Goal: Task Accomplishment & Management: Use online tool/utility

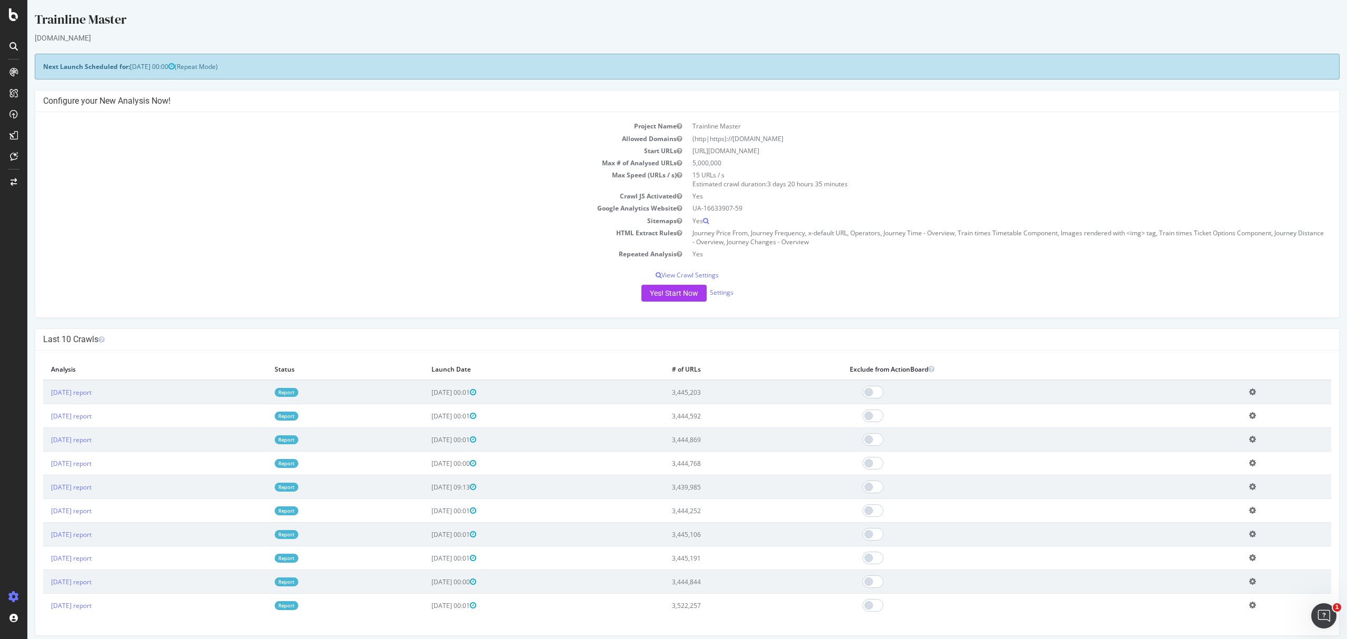
click at [13, 7] on div at bounding box center [13, 319] width 27 height 639
click at [7, 9] on div at bounding box center [13, 14] width 25 height 13
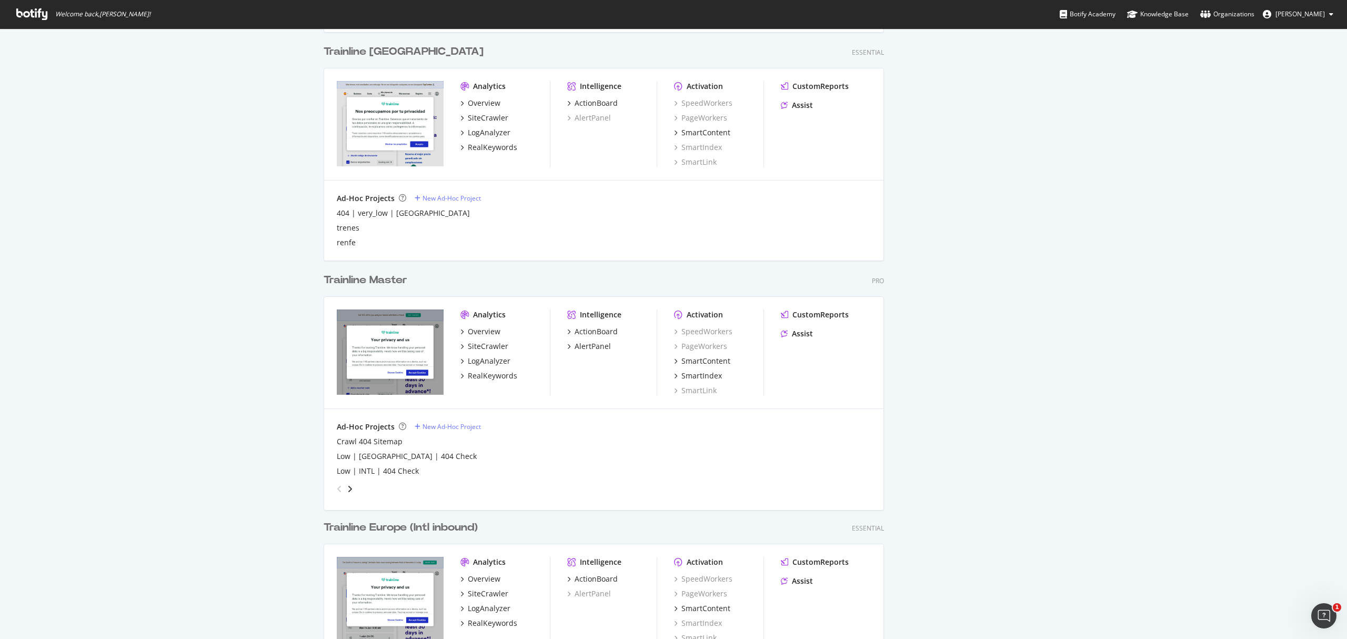
scroll to position [561, 0]
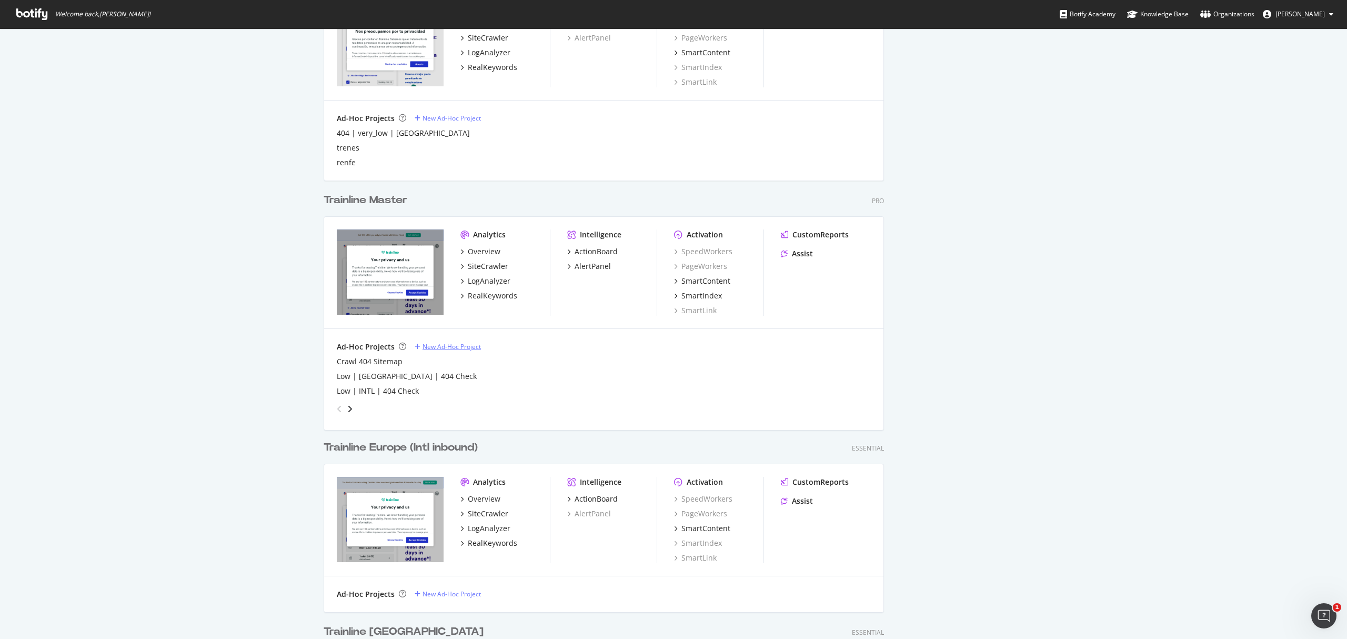
click at [452, 344] on div "New Ad-Hoc Project" at bounding box center [452, 346] width 58 height 9
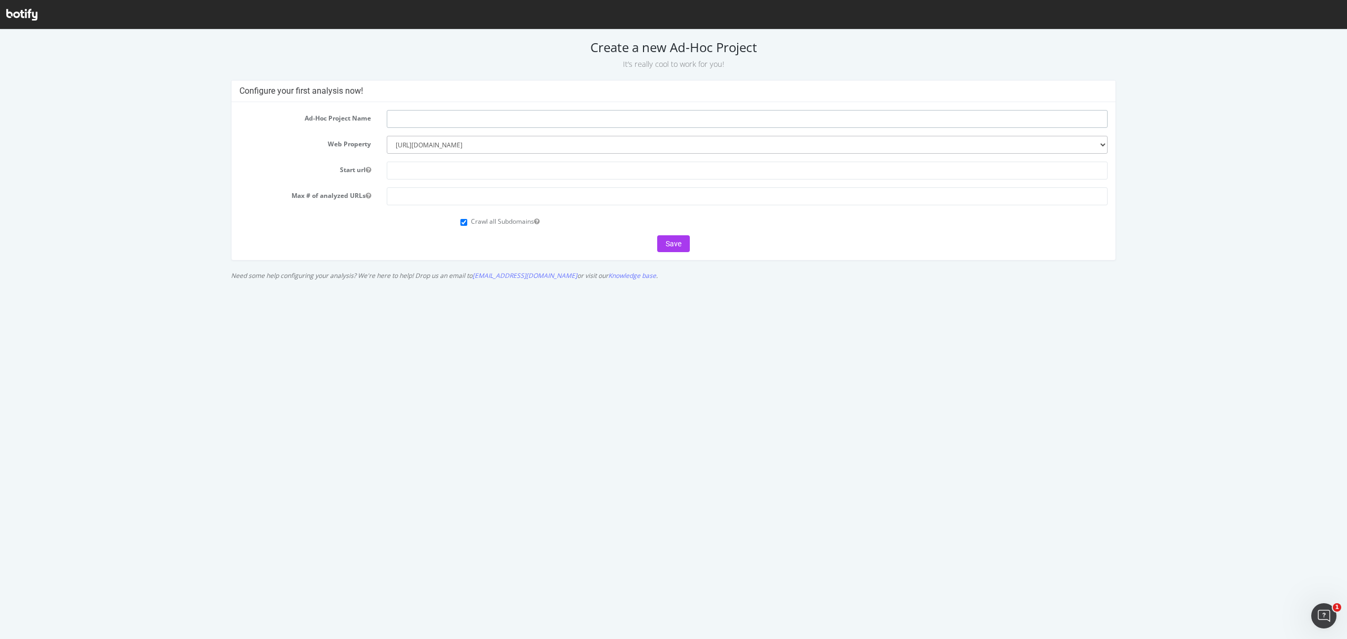
click at [434, 118] on input "text" at bounding box center [747, 119] width 721 height 18
type input "DB Missing URLs"
click at [478, 175] on input "text" at bounding box center [747, 171] width 721 height 18
click at [469, 151] on select "--------- [URL][DOMAIN_NAME] [URL][DOMAIN_NAME] [URL][DOMAIN_NAME] [URL][DOMAIN…" at bounding box center [747, 145] width 721 height 18
click at [469, 148] on select "--------- [URL][DOMAIN_NAME] [URL][DOMAIN_NAME] [URL][DOMAIN_NAME] [URL][DOMAIN…" at bounding box center [747, 145] width 721 height 18
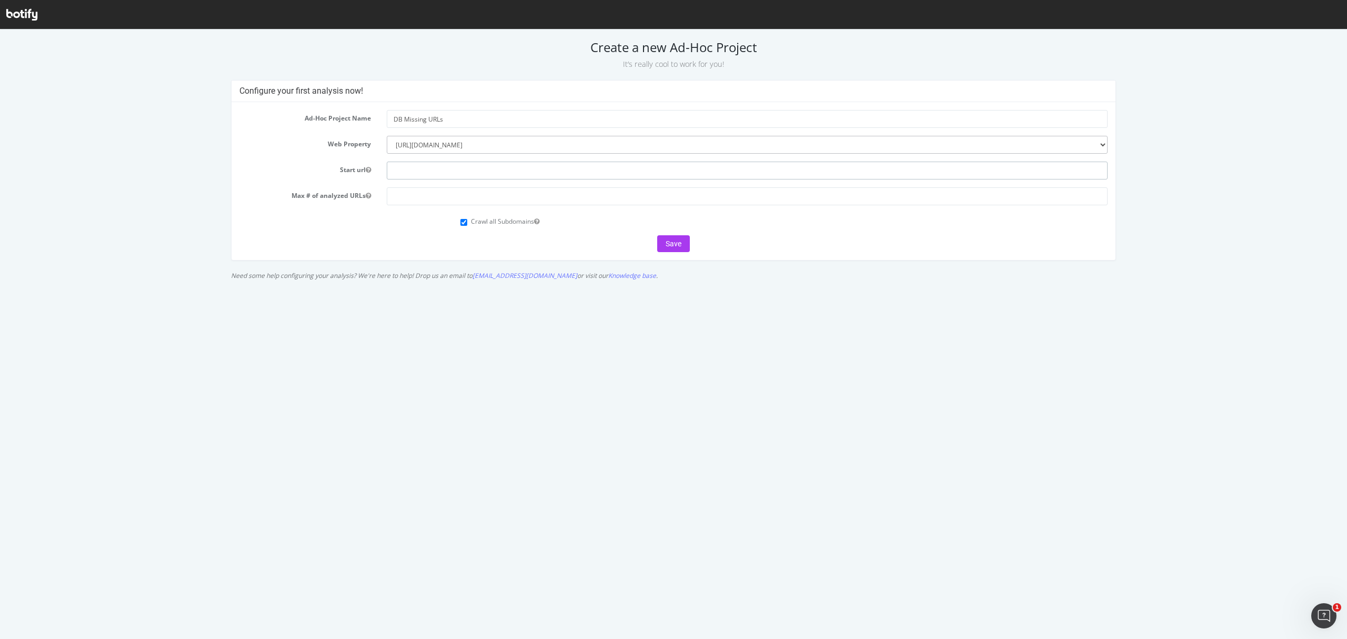
click at [417, 164] on input "text" at bounding box center [747, 171] width 721 height 18
type input "[URL][DOMAIN_NAME]"
click at [434, 198] on input "number" at bounding box center [747, 196] width 721 height 18
click at [502, 205] on input "number" at bounding box center [747, 196] width 721 height 18
type input "25096"
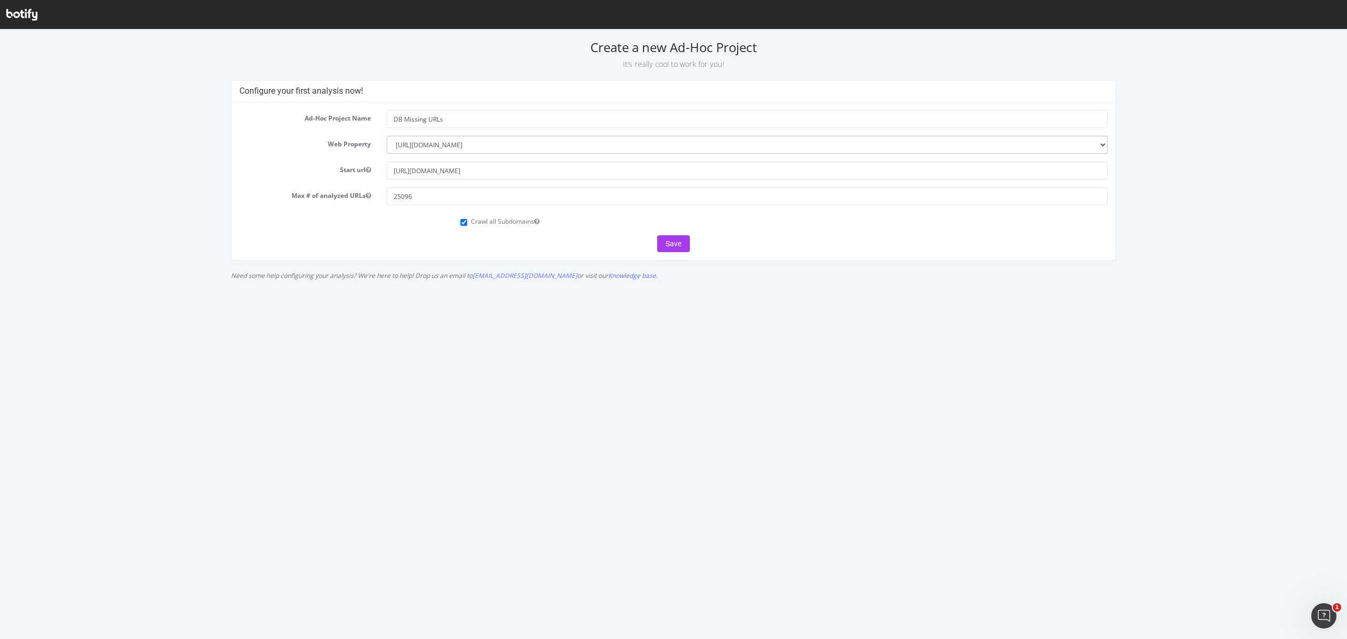
click at [462, 235] on div "Save" at bounding box center [673, 243] width 868 height 17
click at [667, 238] on button "Save" at bounding box center [673, 243] width 33 height 17
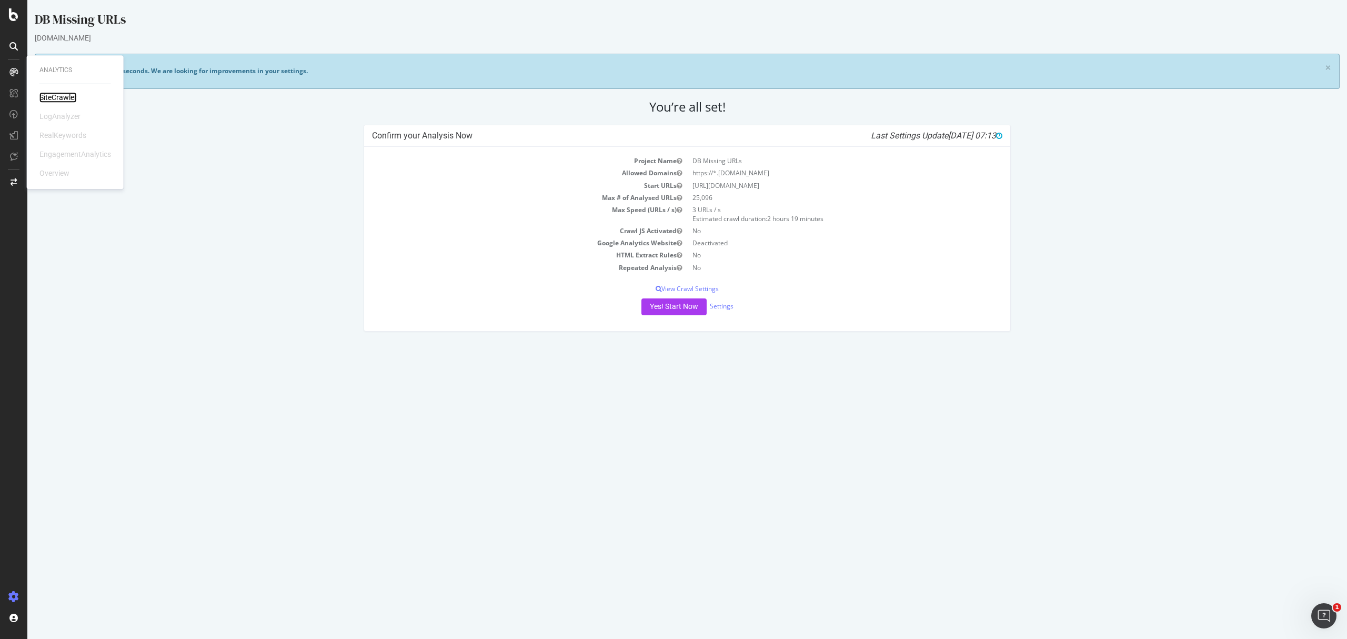
click at [58, 100] on div "SiteCrawler" at bounding box center [57, 97] width 37 height 11
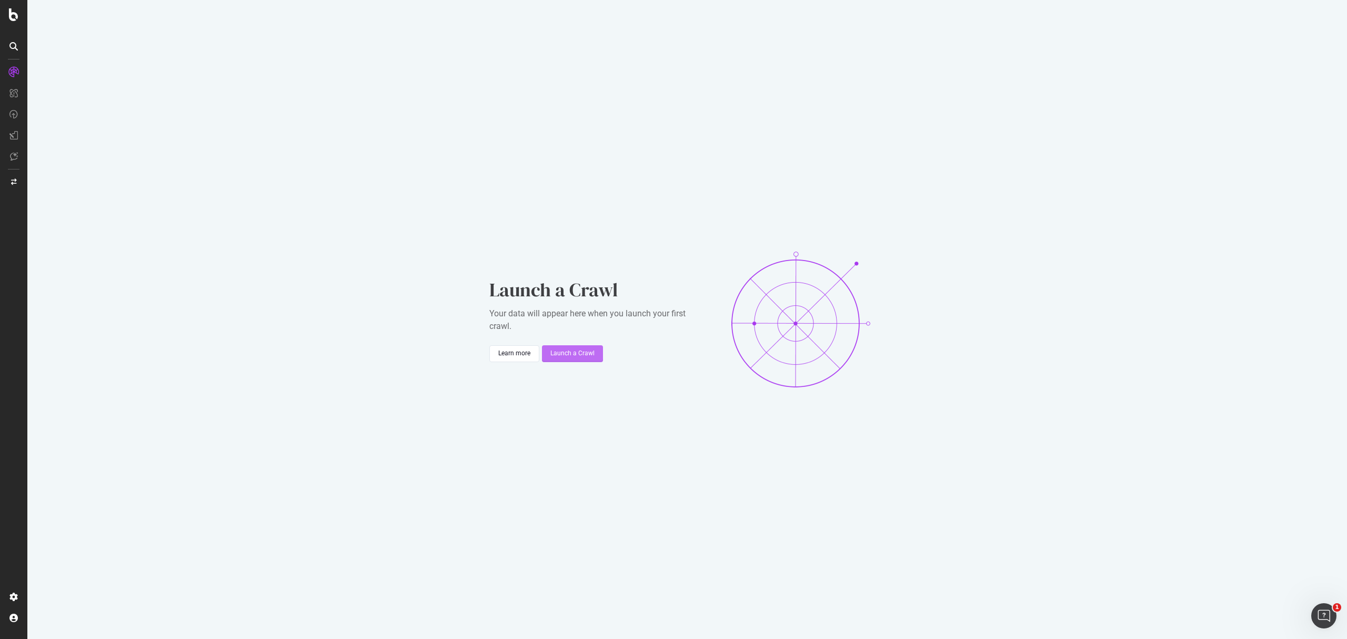
click at [577, 346] on div "Launch a Crawl" at bounding box center [573, 354] width 44 height 16
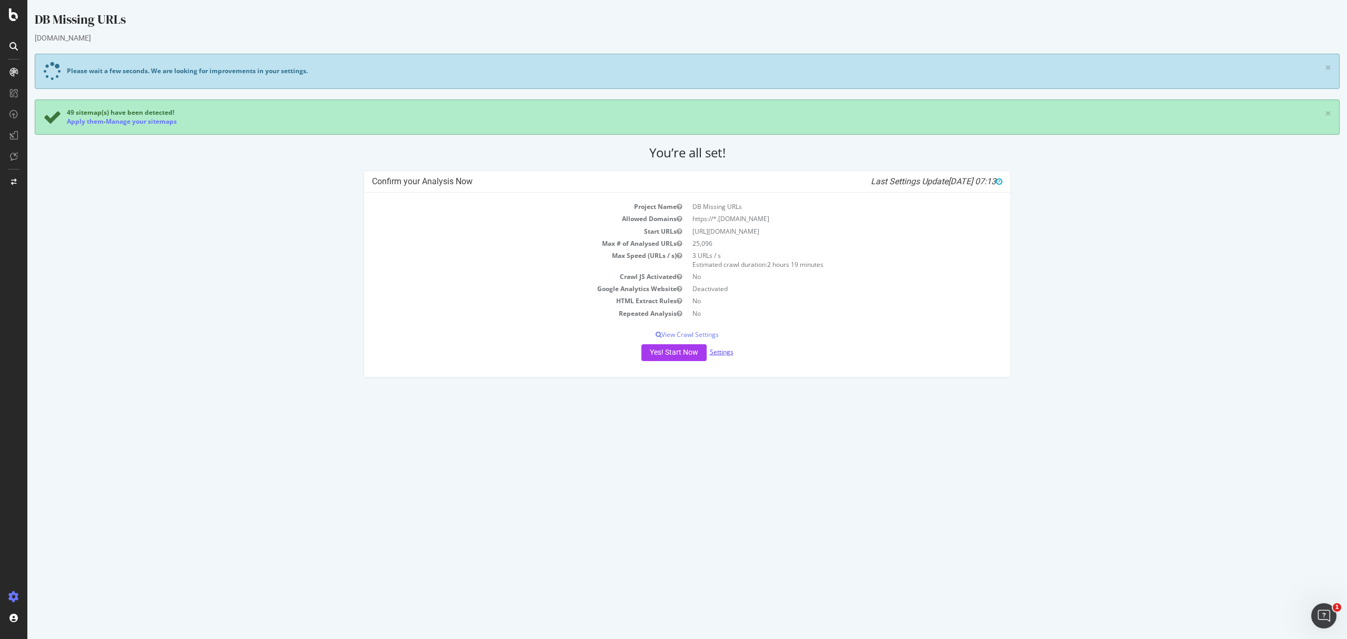
click at [721, 352] on link "Settings" at bounding box center [722, 351] width 24 height 9
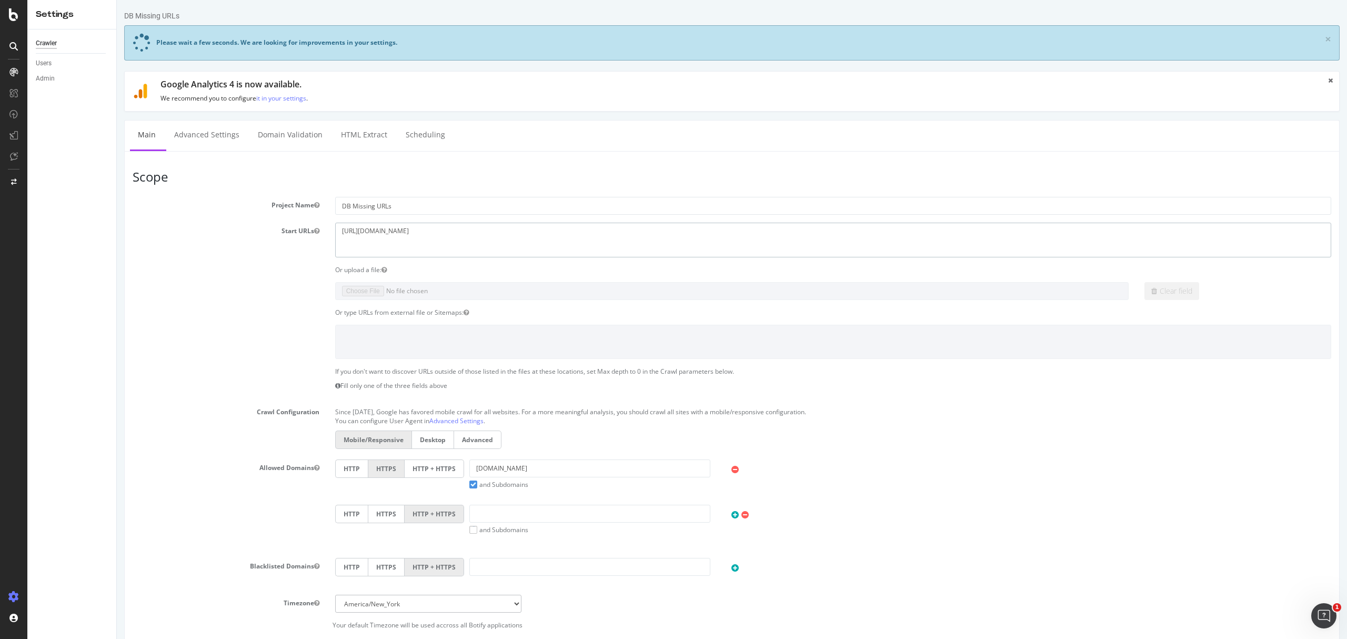
click at [428, 242] on textarea "[URL][DOMAIN_NAME]" at bounding box center [833, 240] width 996 height 34
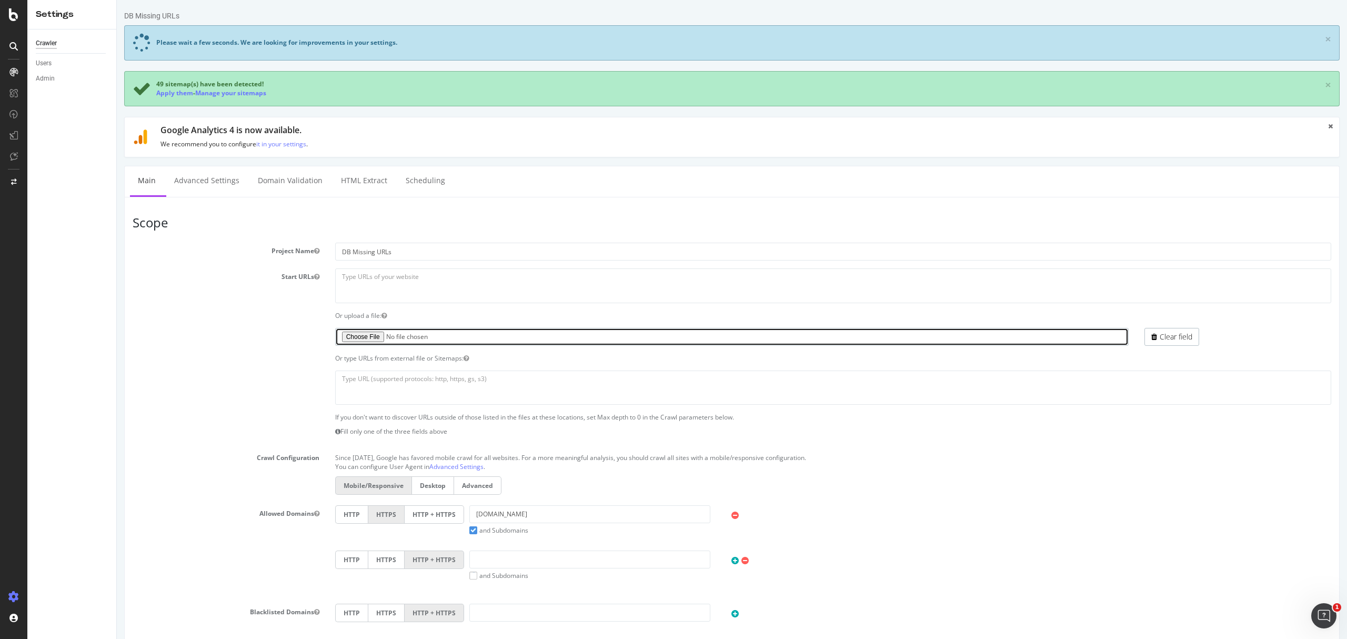
click at [373, 339] on input "file" at bounding box center [732, 337] width 794 height 18
type input "C:\fakepath\Missing_TXT.txt"
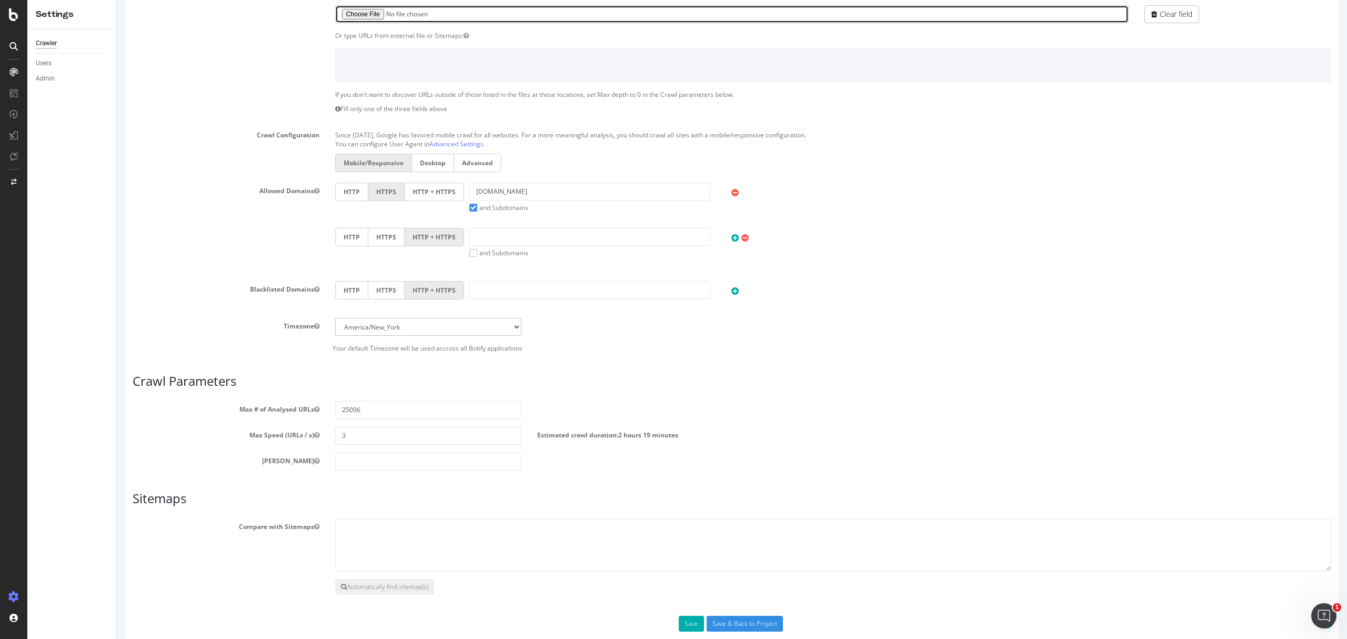
scroll to position [346, 0]
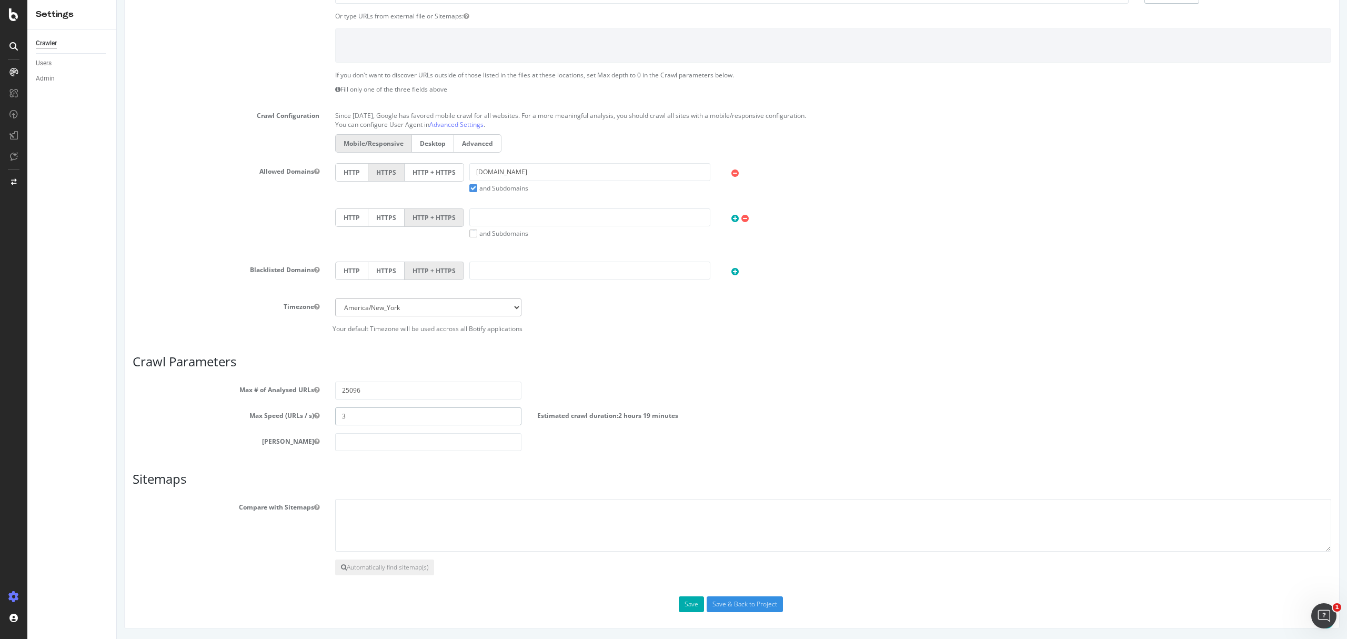
click at [358, 407] on input "3" at bounding box center [428, 416] width 187 height 18
drag, startPoint x: 354, startPoint y: 412, endPoint x: 337, endPoint y: 413, distance: 16.9
click at [337, 413] on input "3" at bounding box center [428, 416] width 187 height 18
type input "5"
click at [365, 466] on div "Scope Project Name DB Missing URLs Start URLs https://www.thetrainline.com/ Or …" at bounding box center [732, 243] width 1199 height 738
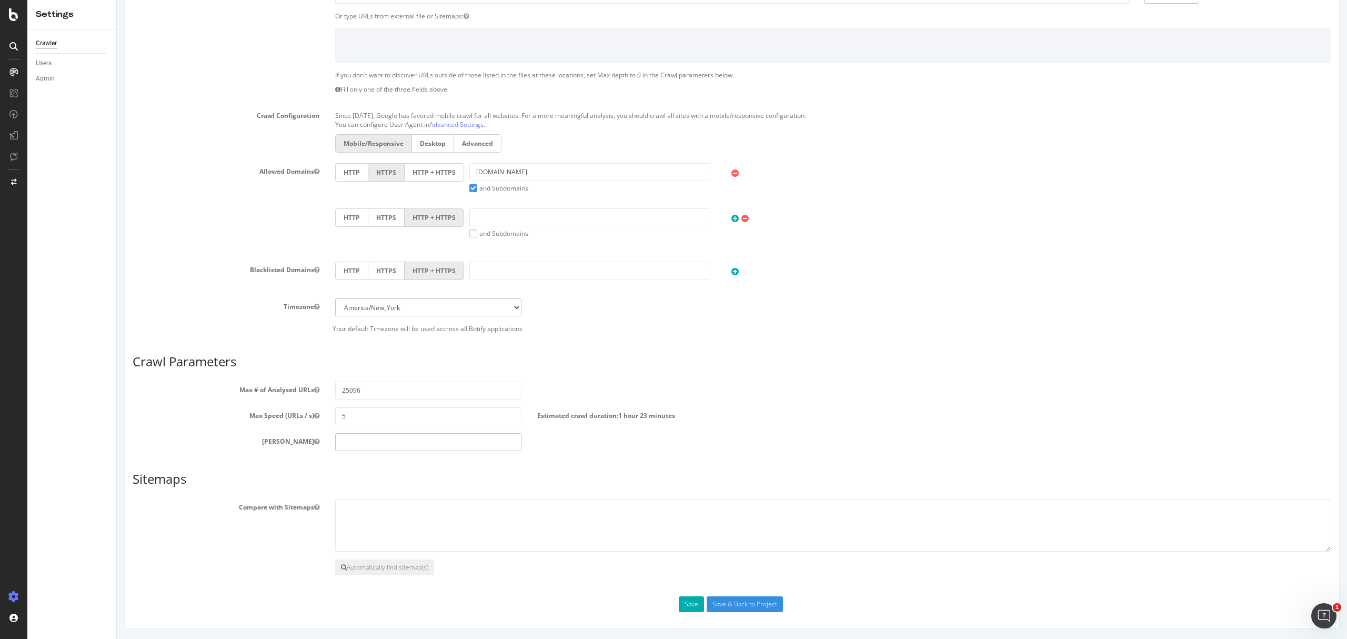
click at [354, 437] on input "number" at bounding box center [428, 442] width 187 height 18
type input "0"
click at [440, 485] on article "Sitemaps Compare with Sitemaps Automatically find sitemap(s)" at bounding box center [732, 523] width 1199 height 103
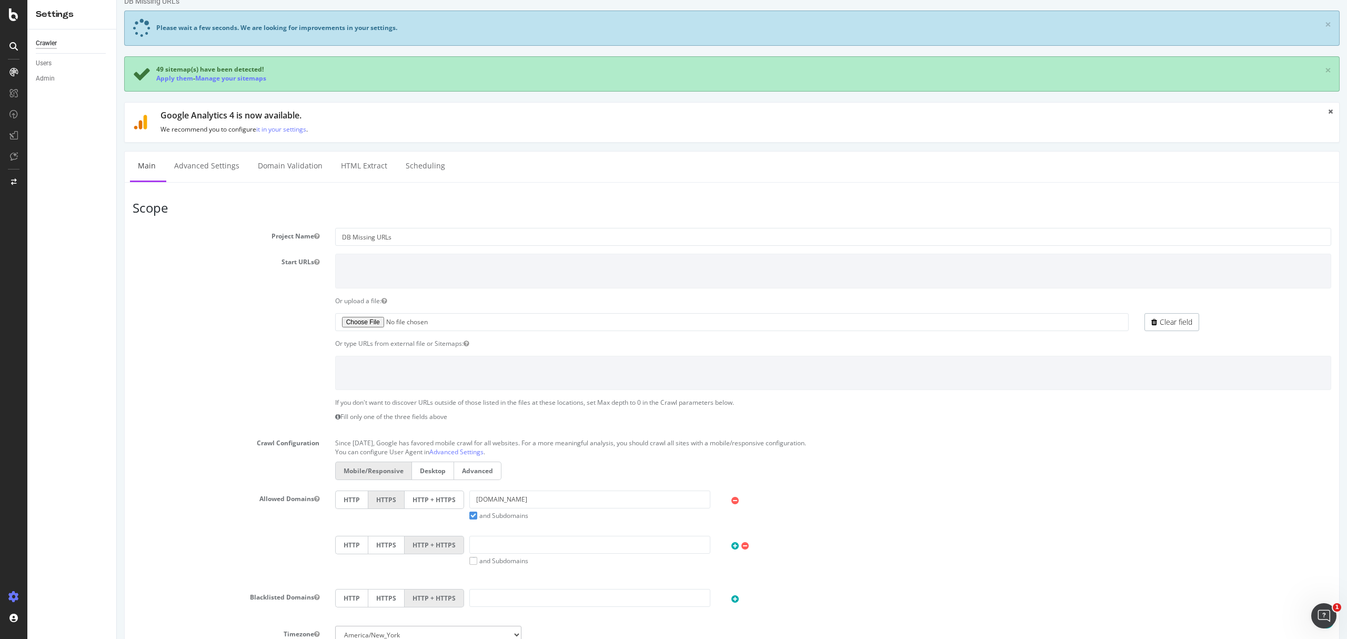
scroll to position [0, 0]
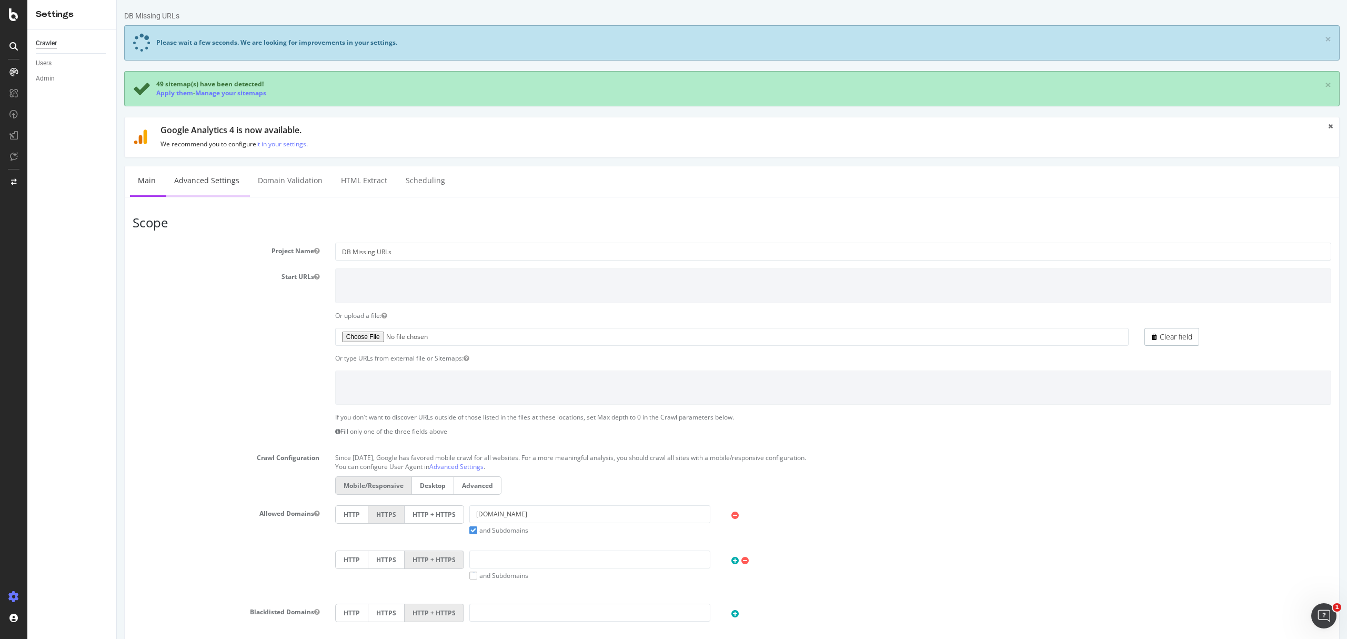
click at [212, 189] on link "Advanced Settings" at bounding box center [206, 180] width 81 height 29
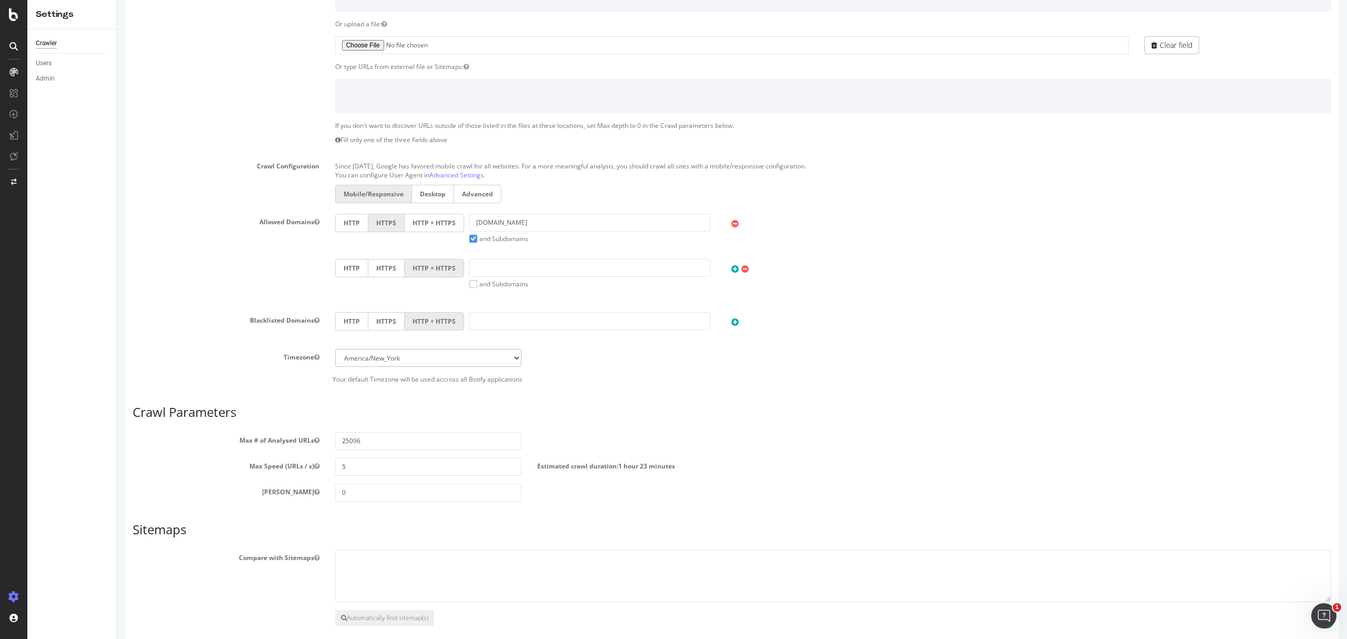
scroll to position [346, 0]
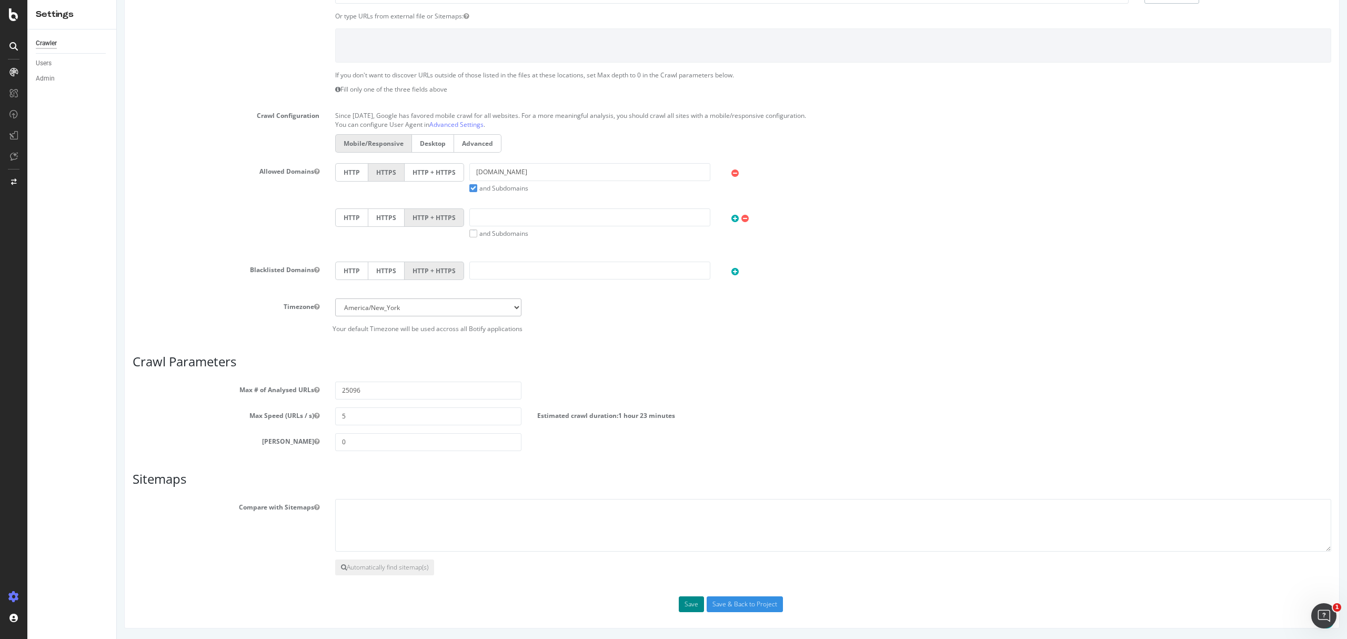
click at [693, 607] on button "Save" at bounding box center [691, 604] width 25 height 16
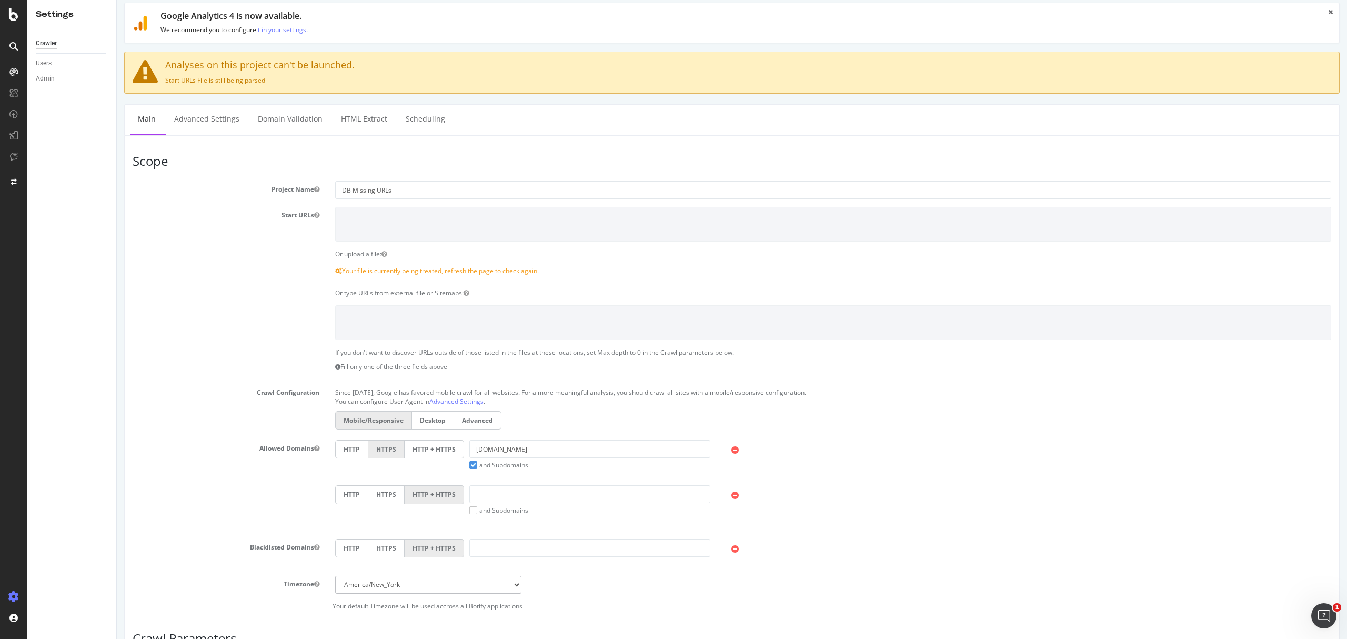
scroll to position [58, 0]
click at [232, 118] on link "Advanced Settings" at bounding box center [206, 120] width 81 height 29
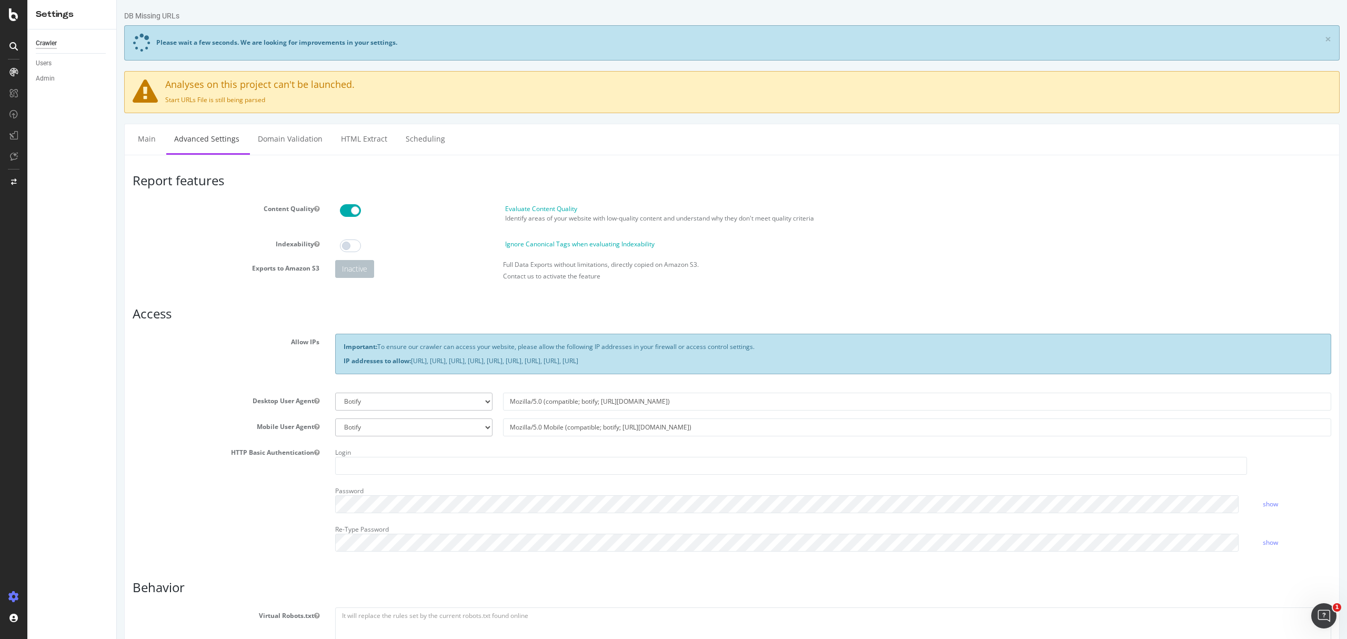
scroll to position [211, 0]
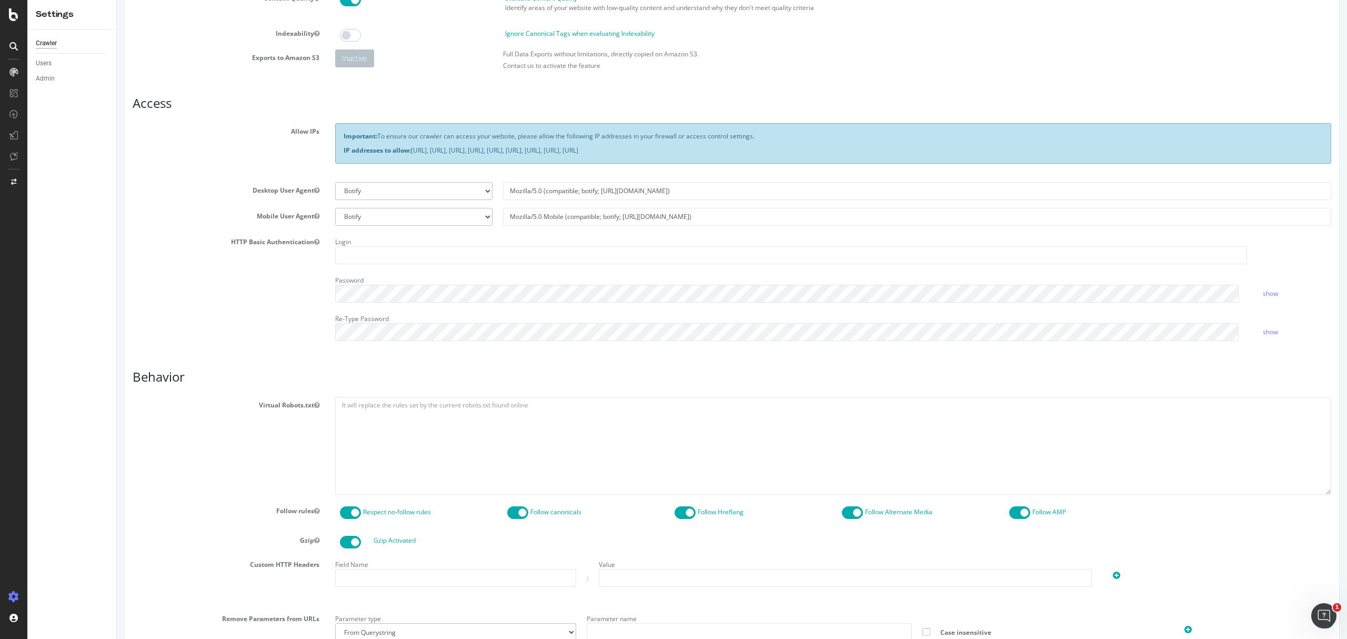
click at [675, 507] on span at bounding box center [685, 512] width 21 height 13
click at [512, 512] on span at bounding box center [517, 512] width 21 height 13
click at [847, 514] on span at bounding box center [852, 512] width 21 height 13
click at [1009, 512] on span at bounding box center [1019, 512] width 21 height 13
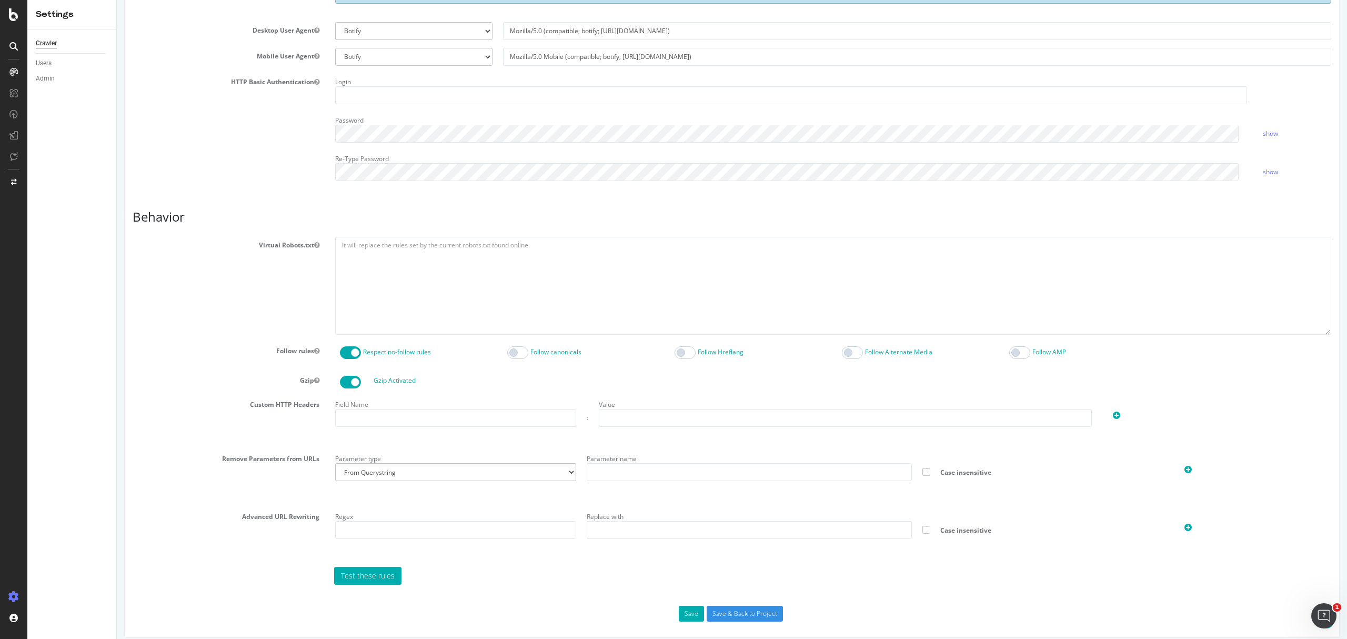
scroll to position [382, 0]
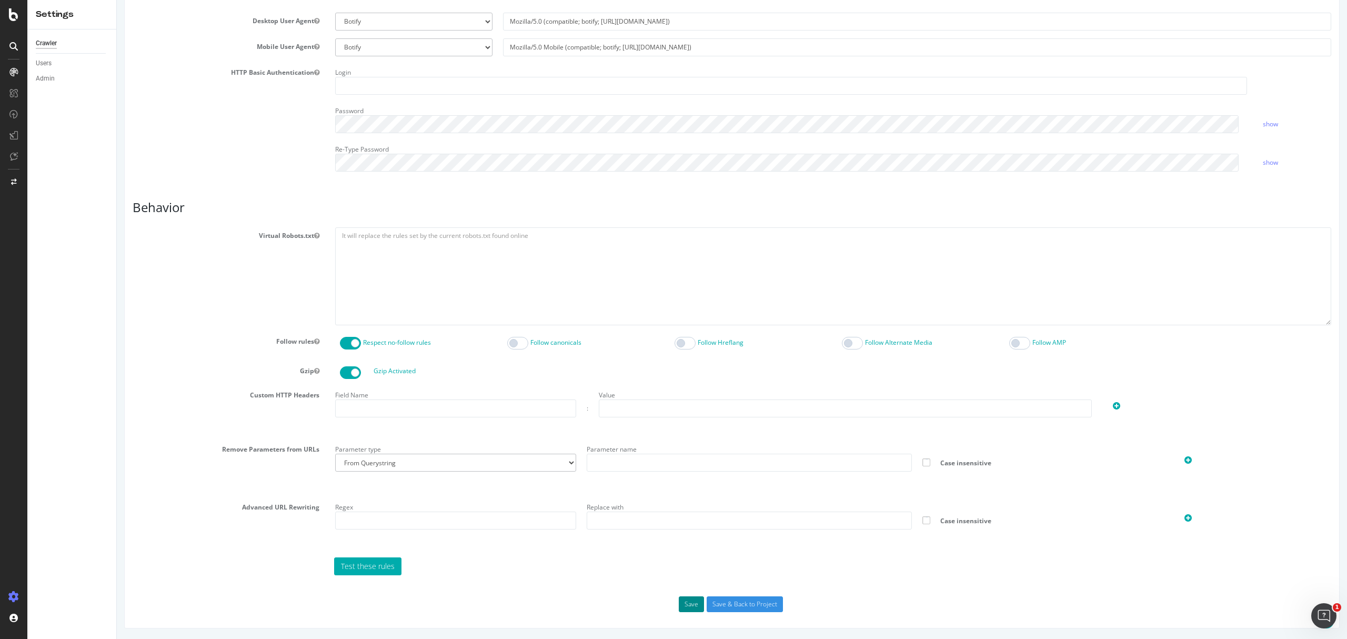
click at [679, 607] on button "Save" at bounding box center [691, 604] width 25 height 16
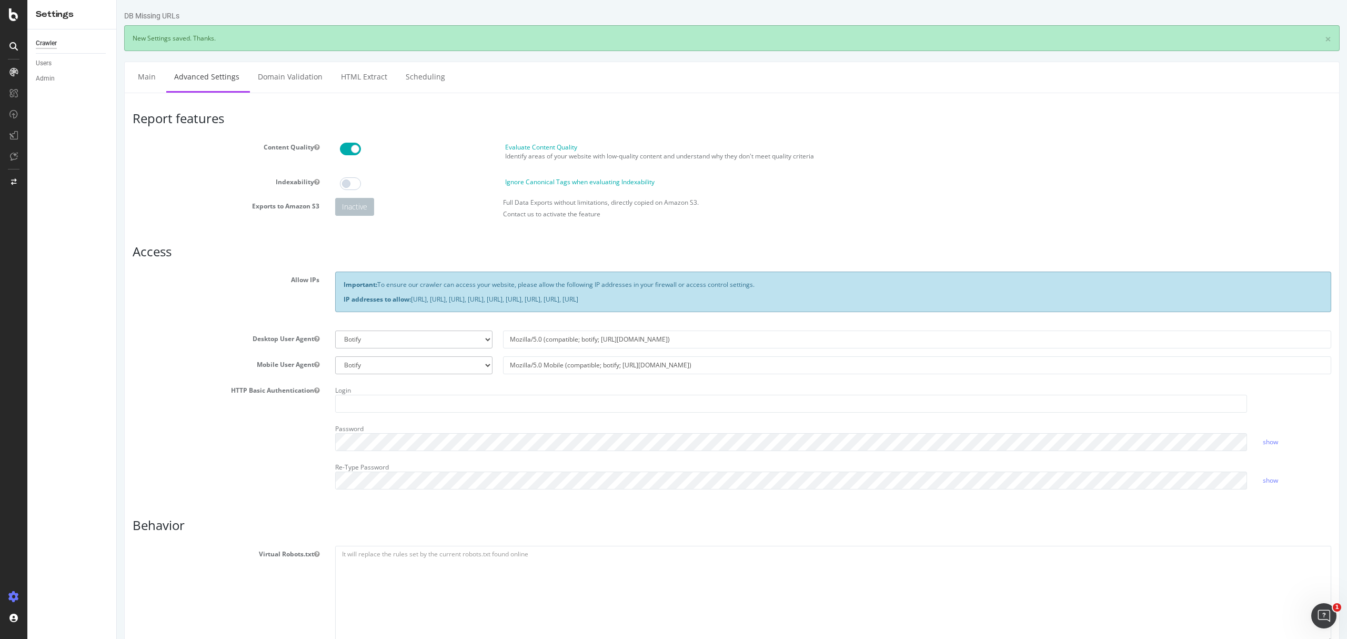
scroll to position [0, 0]
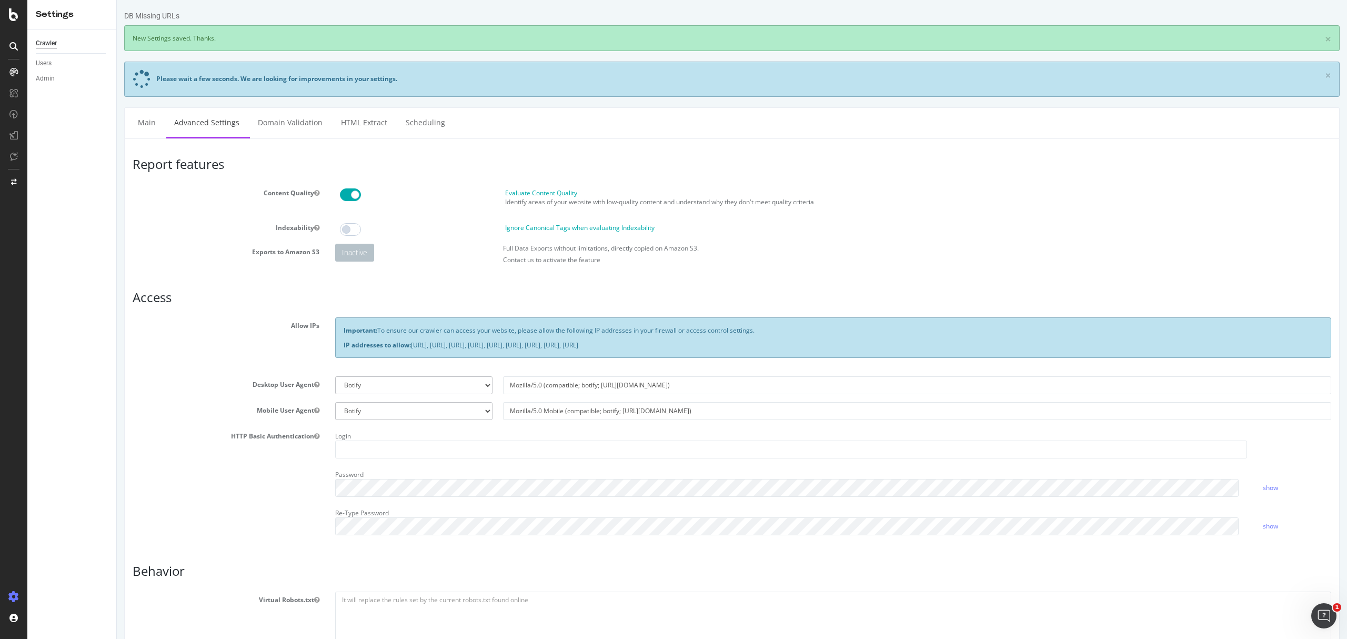
click at [354, 234] on span at bounding box center [350, 229] width 21 height 13
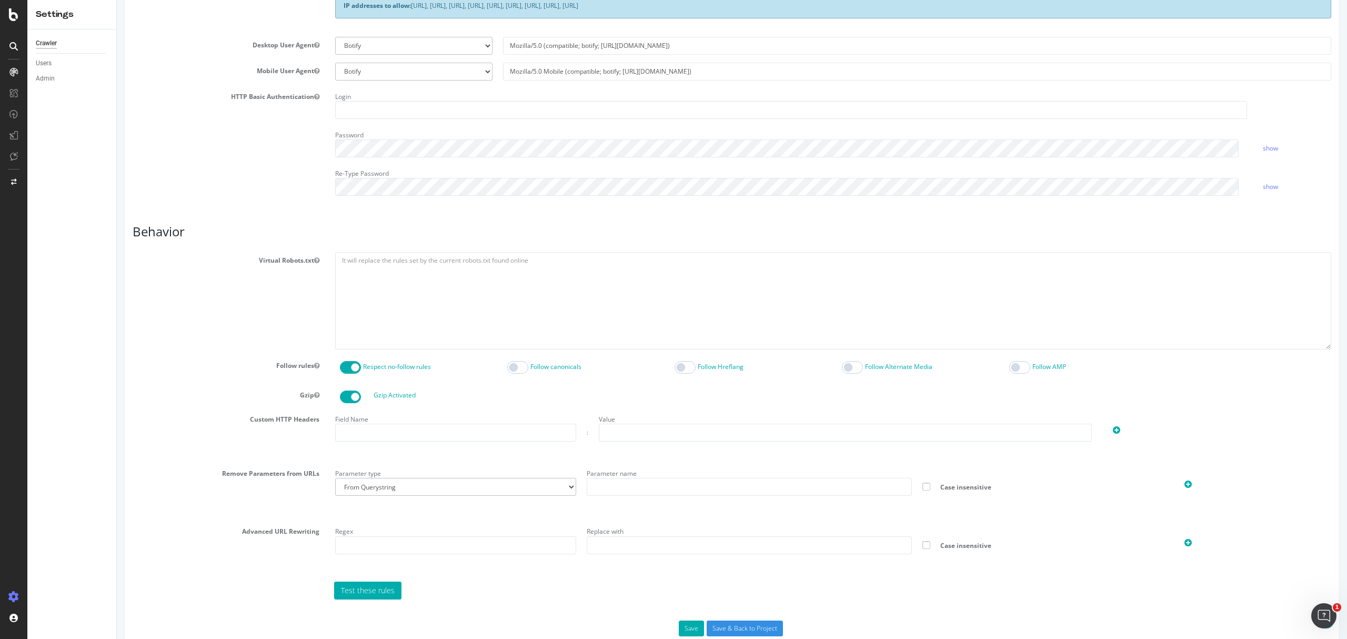
scroll to position [351, 0]
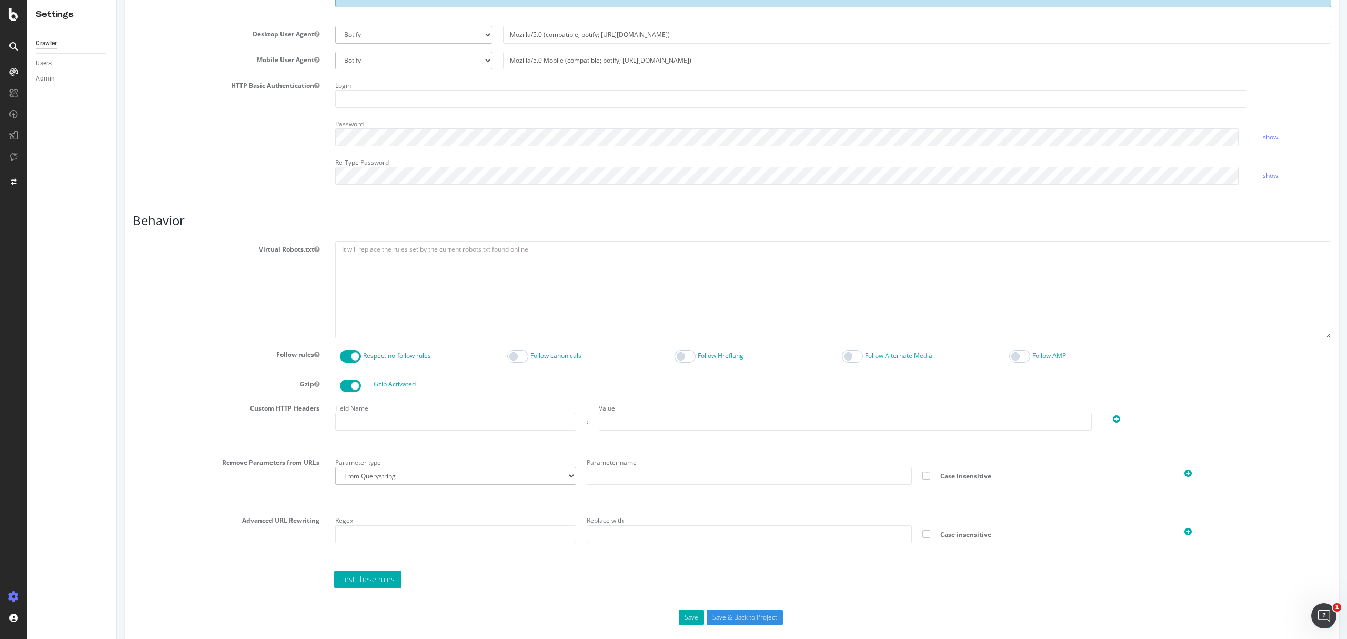
click at [510, 361] on span at bounding box center [517, 356] width 21 height 13
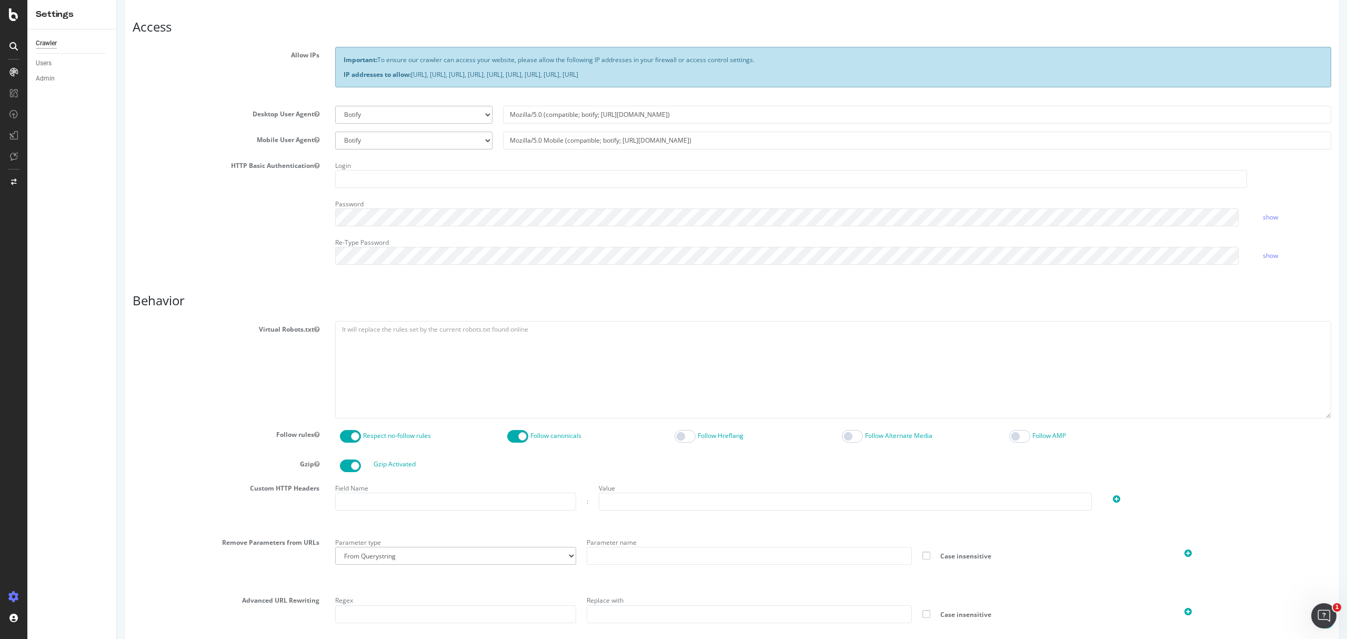
scroll to position [70, 0]
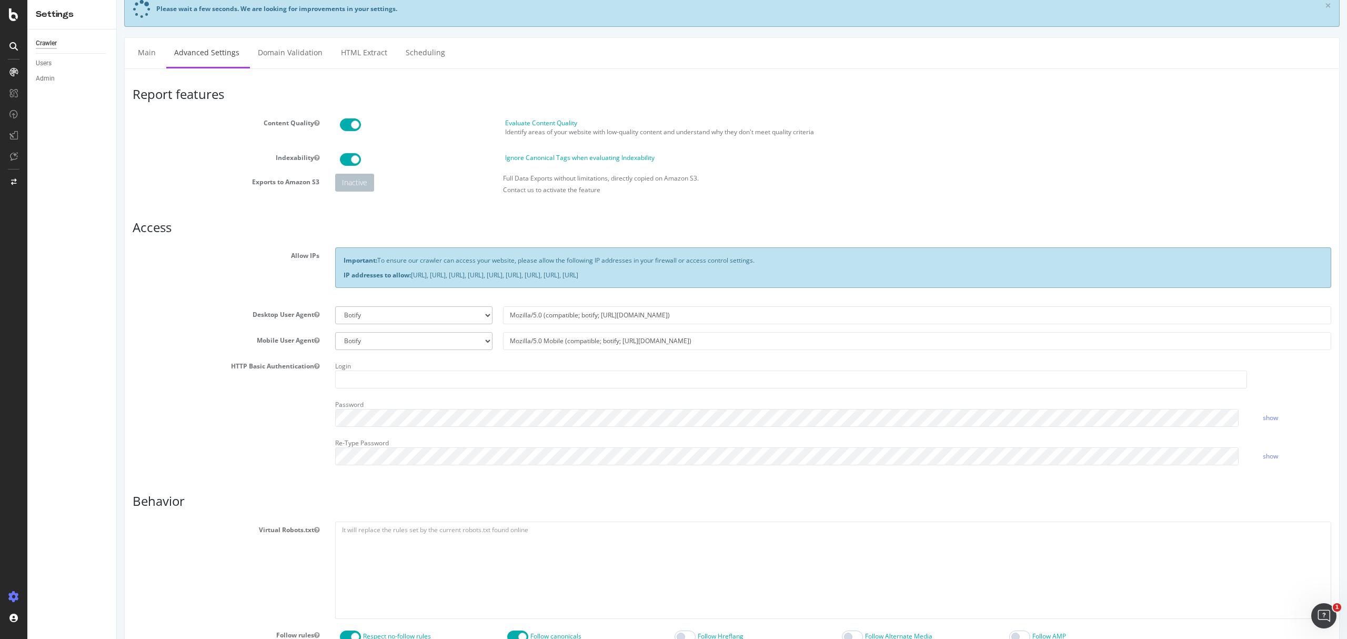
click at [353, 163] on span at bounding box center [350, 159] width 21 height 13
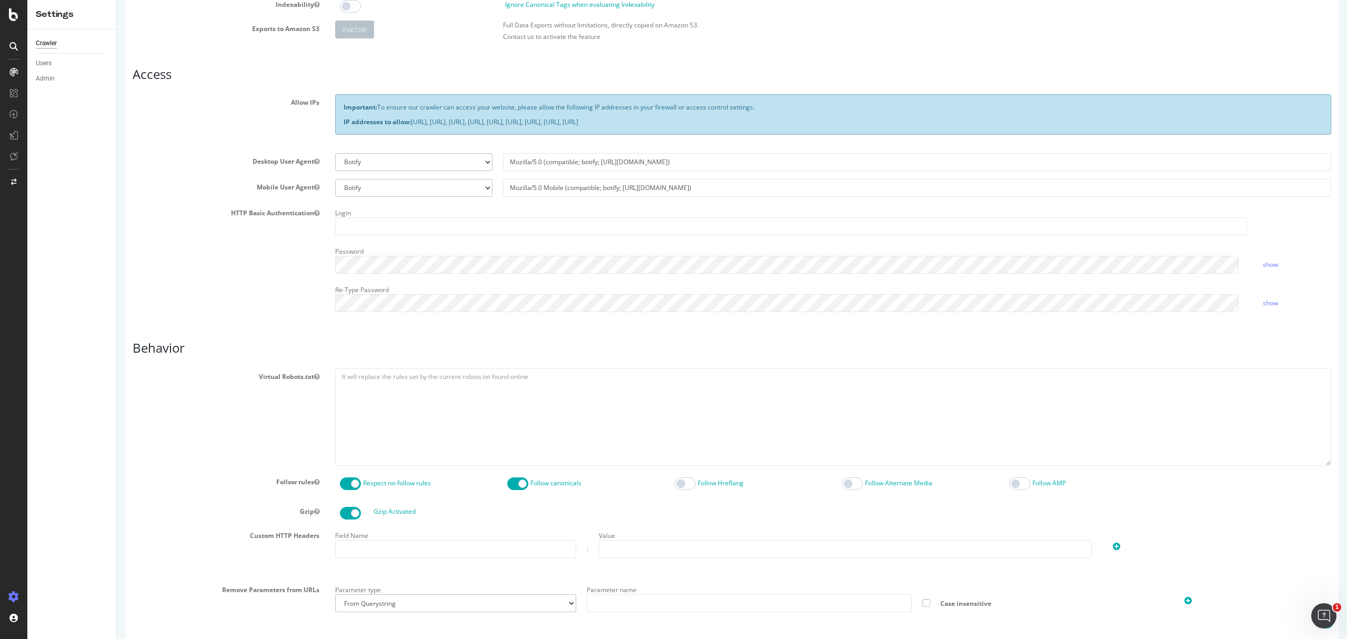
scroll to position [365, 0]
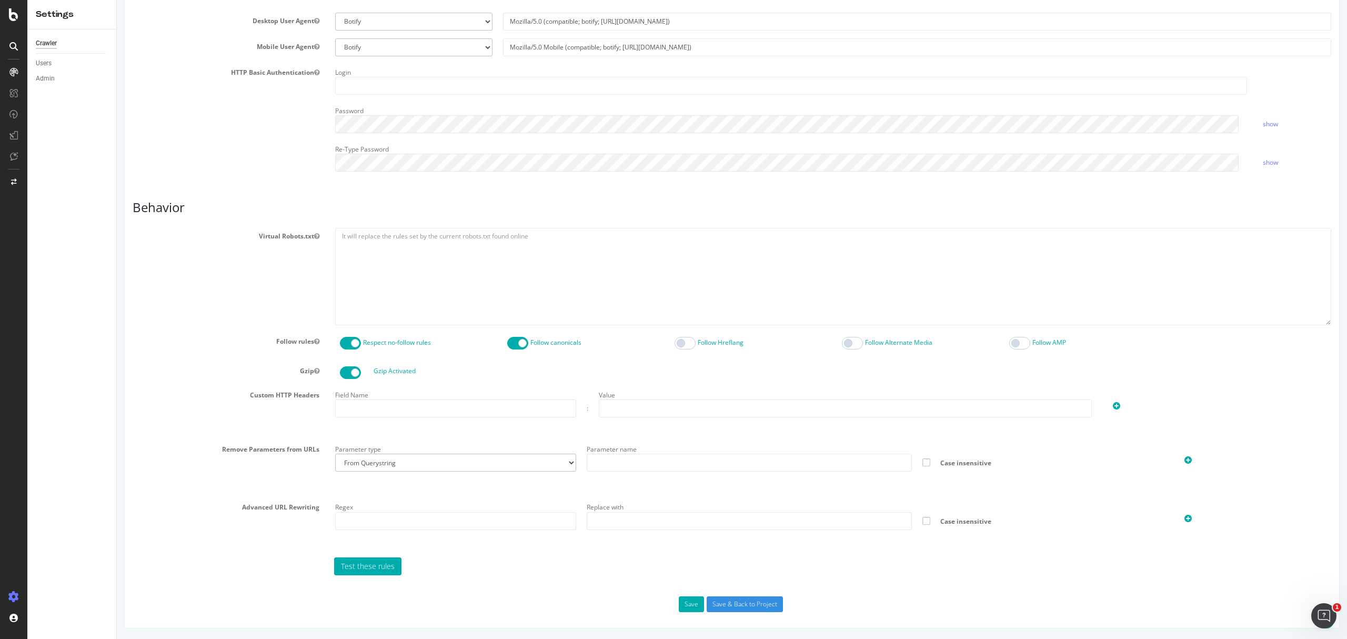
click at [512, 339] on span at bounding box center [517, 343] width 21 height 13
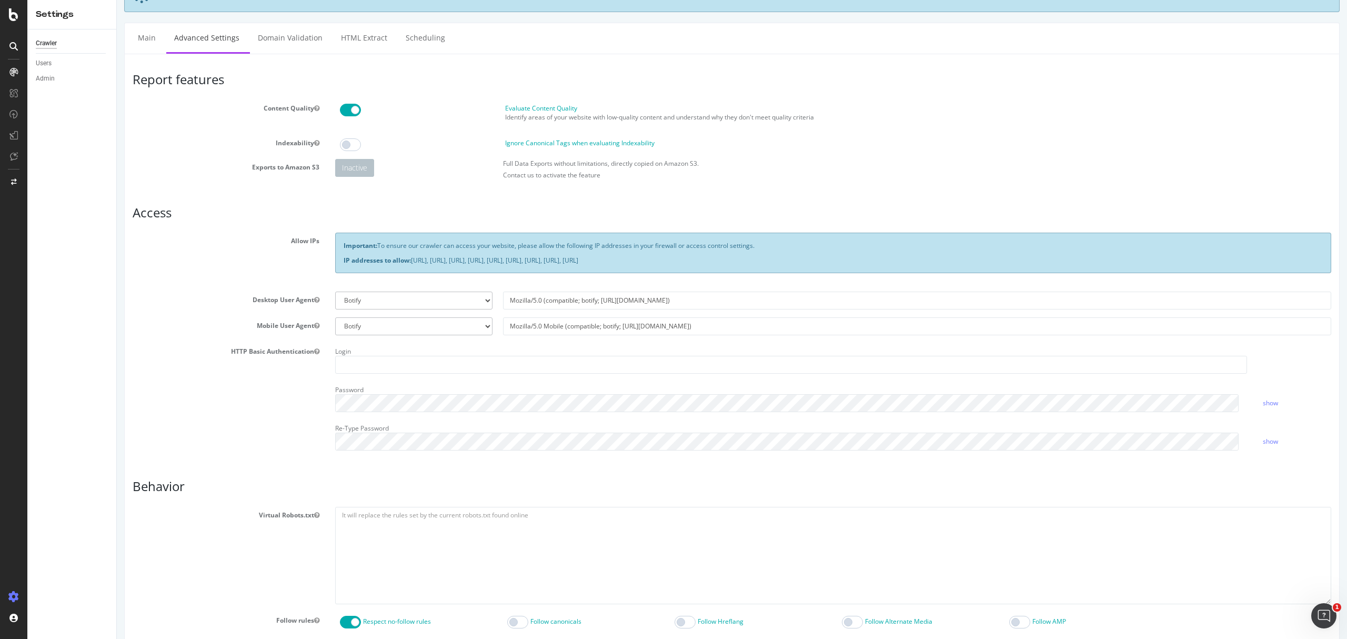
scroll to position [0, 0]
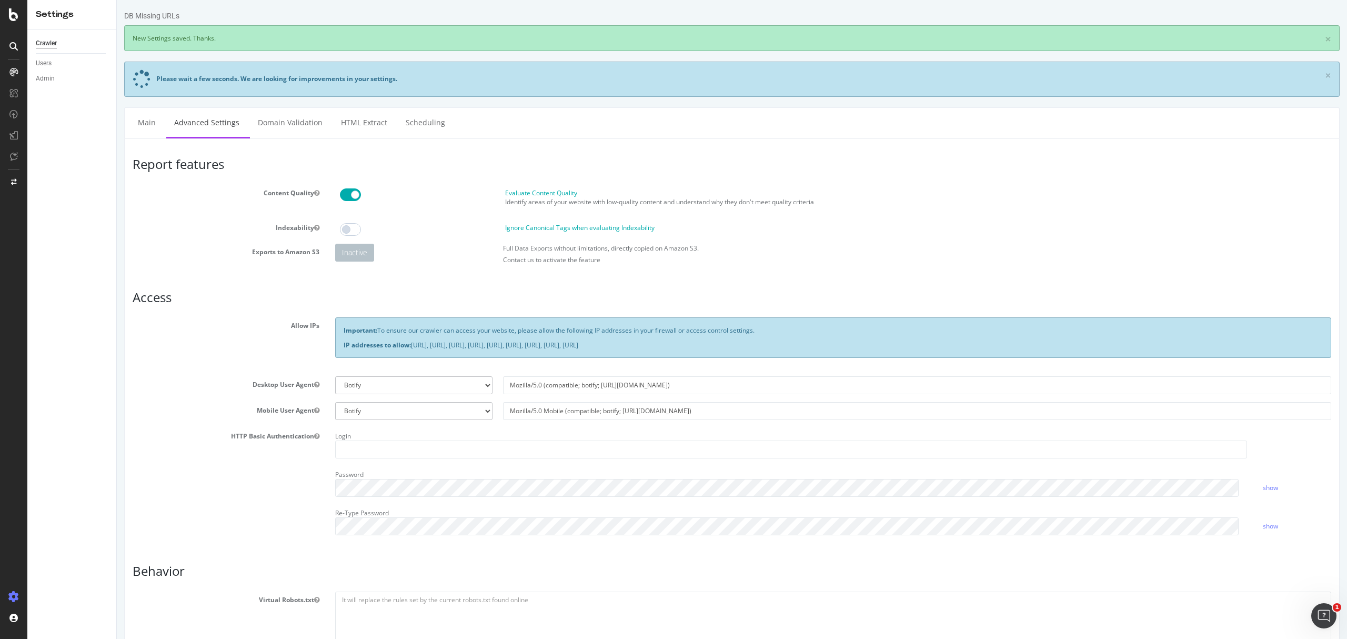
click at [348, 192] on span at bounding box center [350, 194] width 21 height 13
click at [297, 131] on link "Domain Validation" at bounding box center [290, 122] width 81 height 29
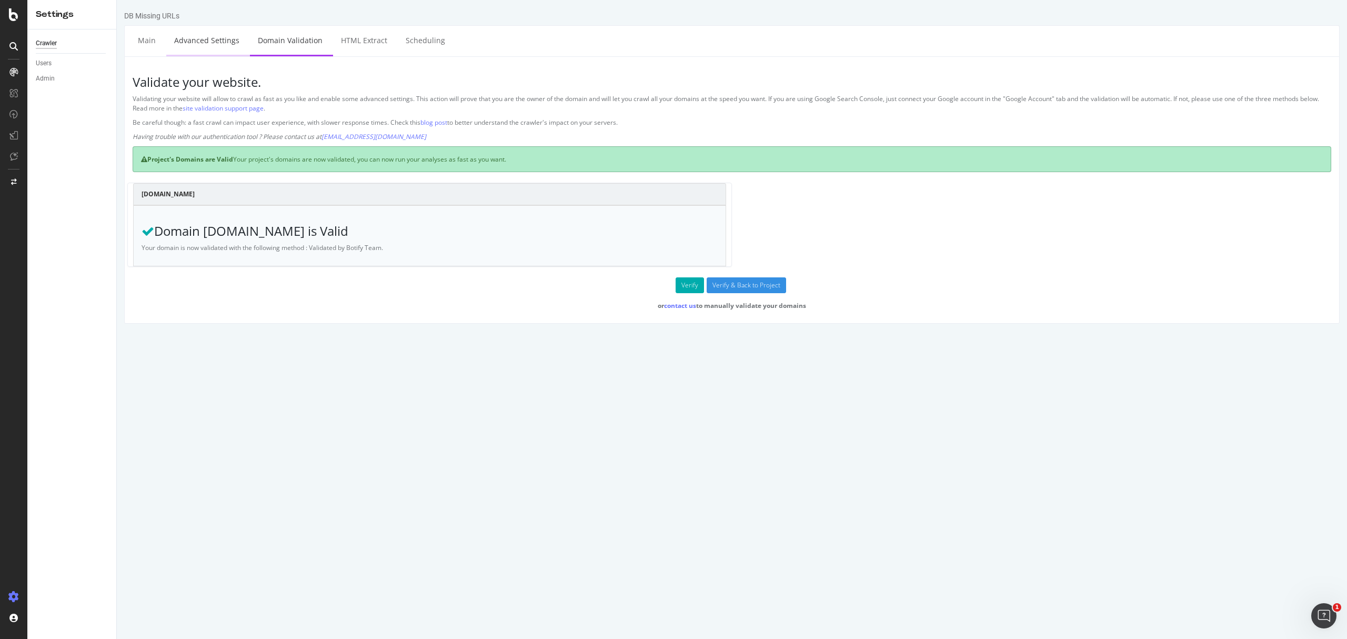
click at [236, 42] on link "Advanced Settings" at bounding box center [206, 40] width 81 height 29
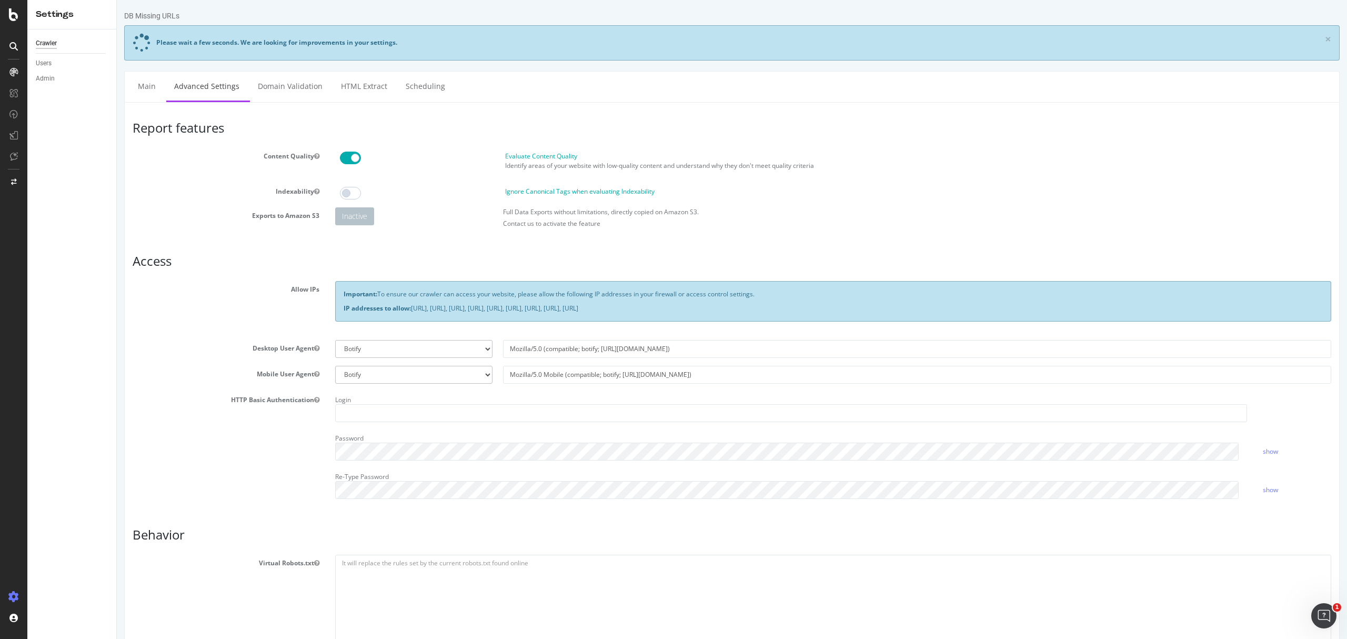
click at [353, 158] on span at bounding box center [350, 158] width 21 height 13
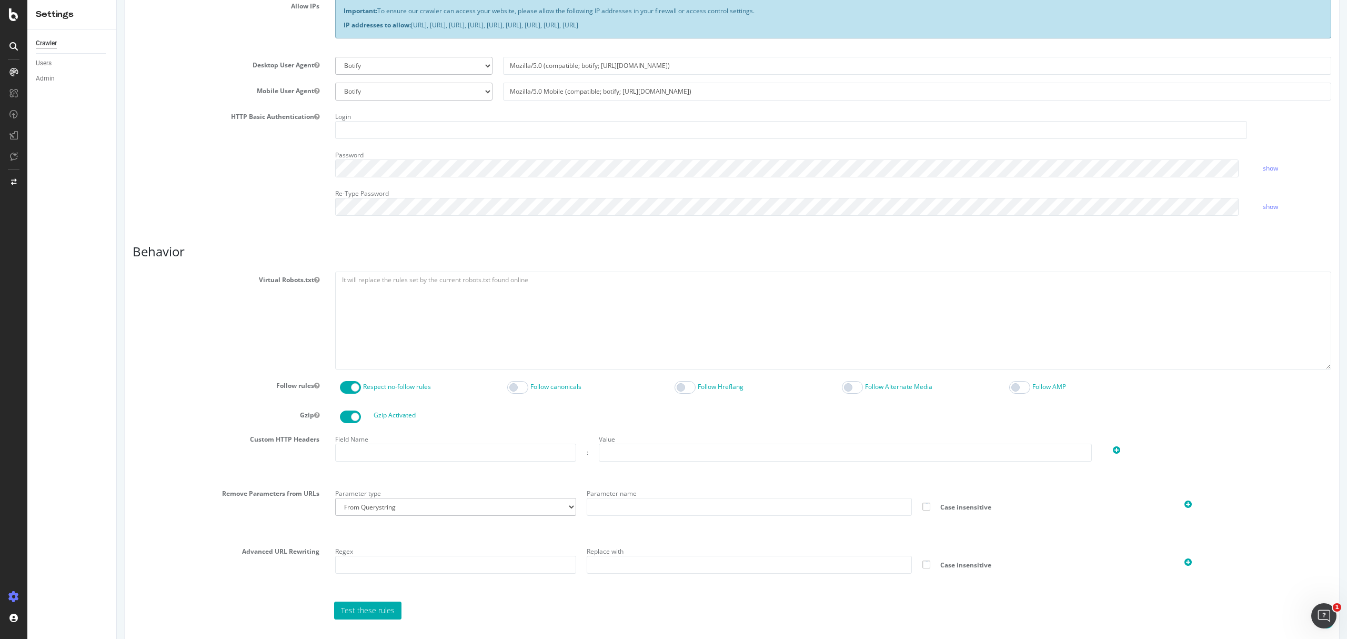
scroll to position [328, 0]
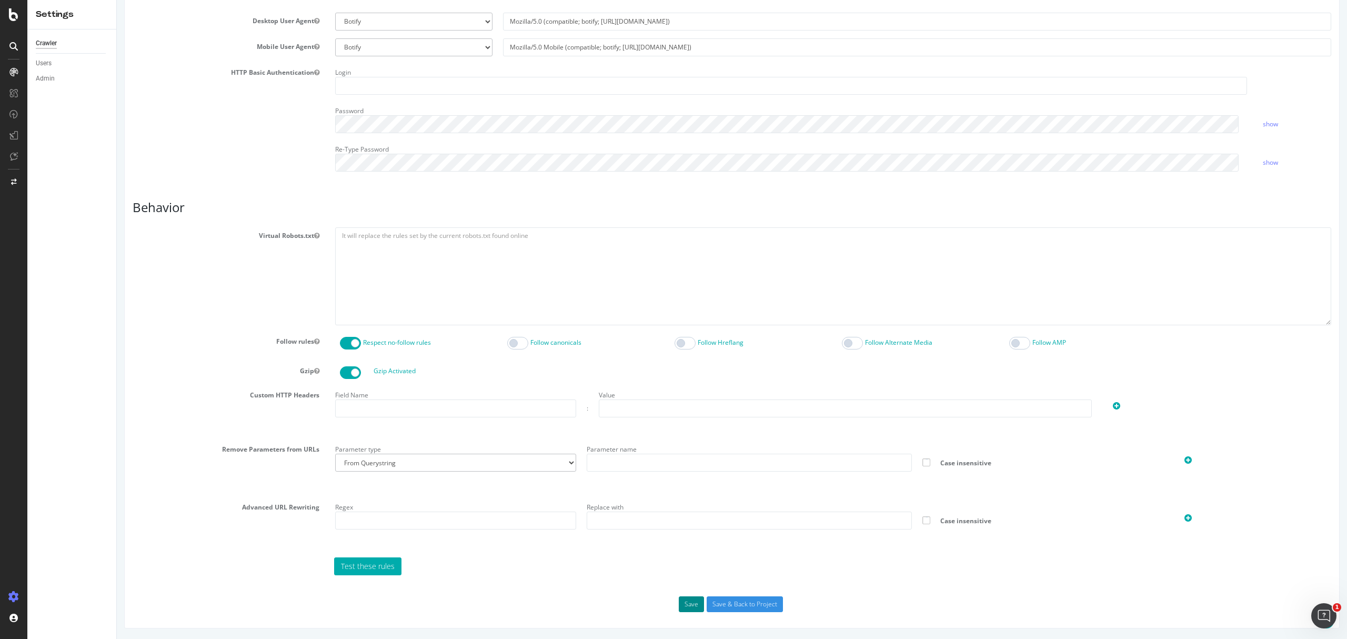
click at [689, 605] on button "Save" at bounding box center [691, 604] width 25 height 16
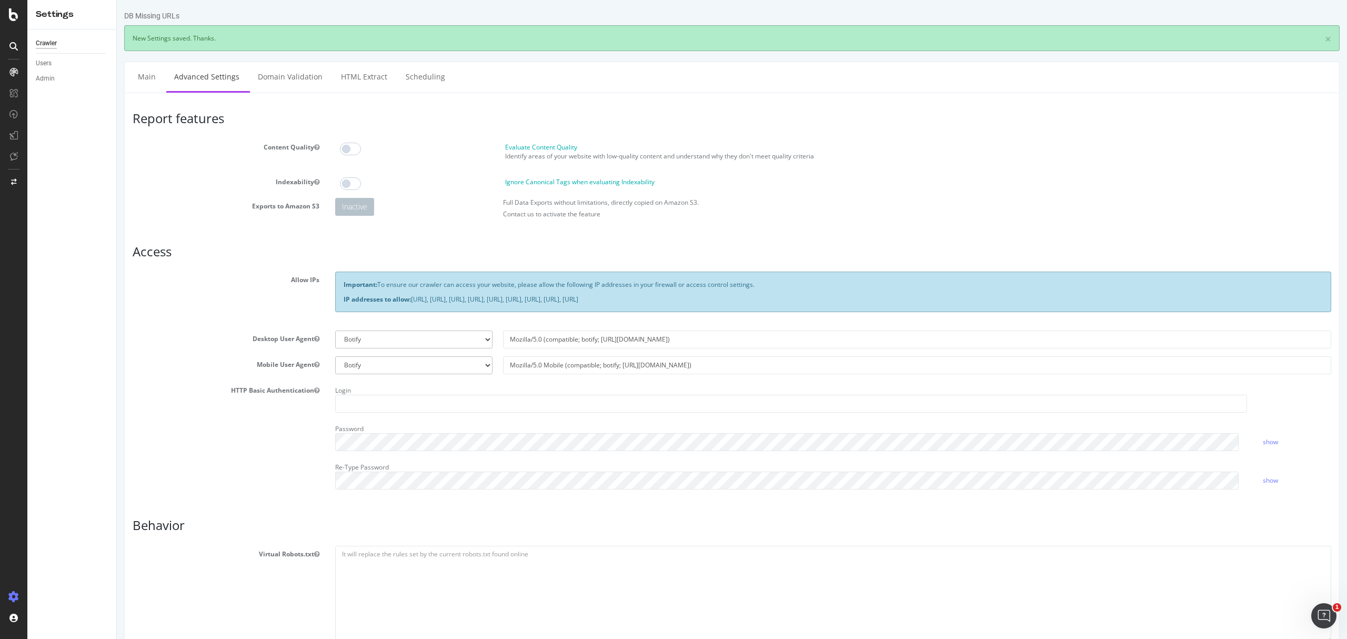
scroll to position [0, 0]
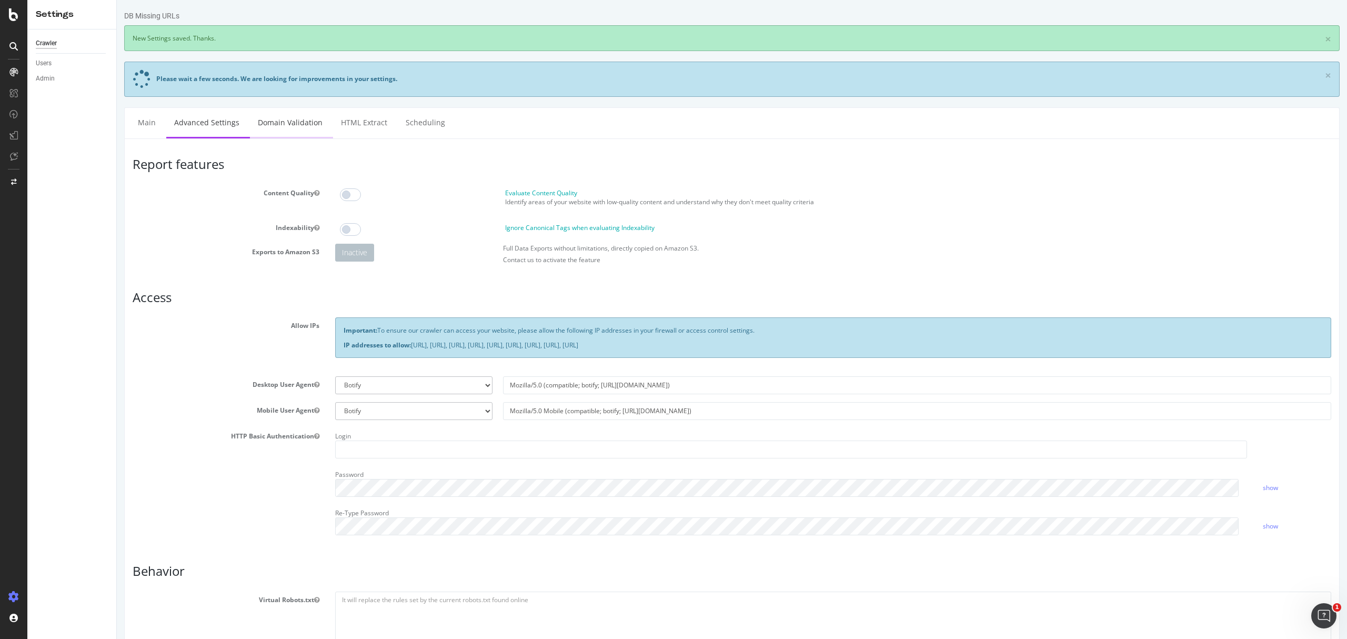
click at [308, 123] on link "Domain Validation" at bounding box center [290, 122] width 81 height 29
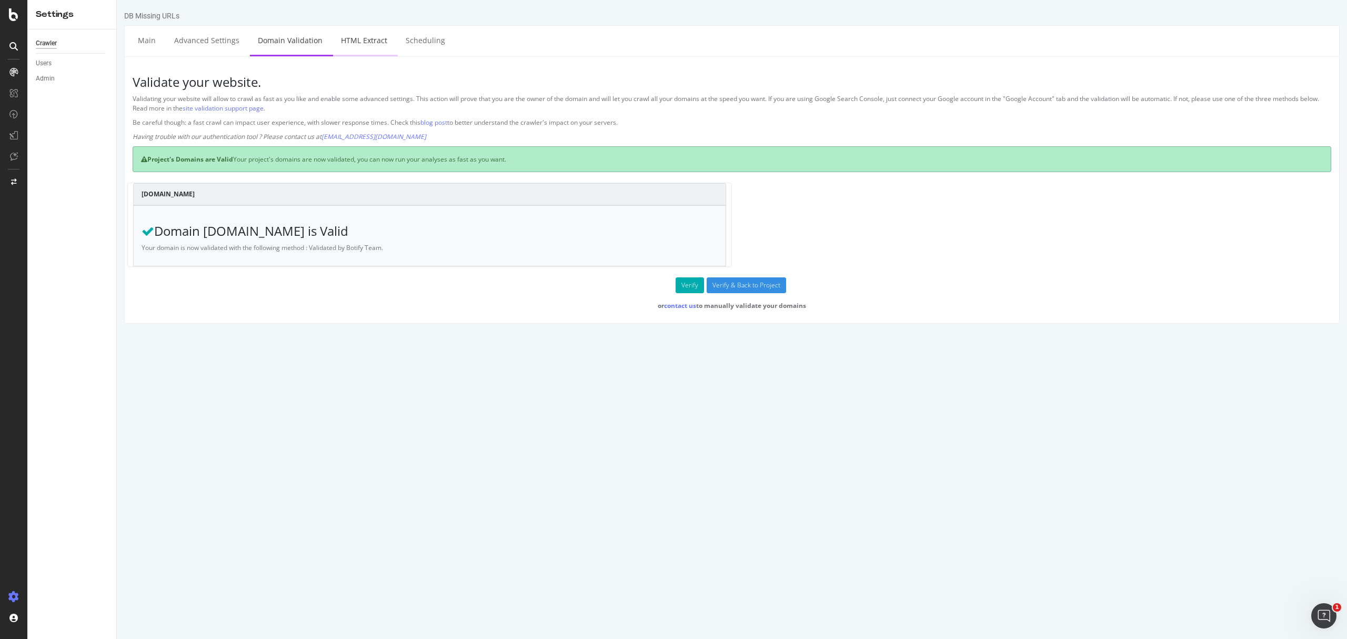
click at [362, 47] on link "HTML Extract" at bounding box center [364, 40] width 62 height 29
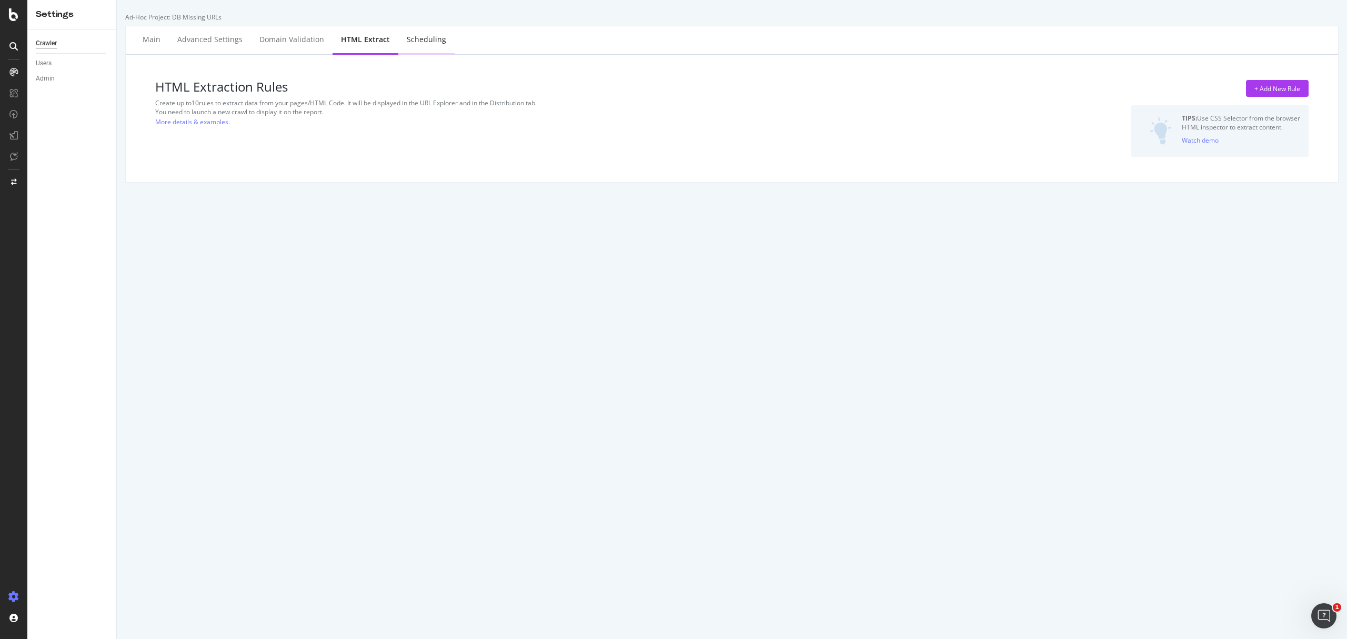
click at [420, 51] on div "Scheduling" at bounding box center [426, 40] width 56 height 29
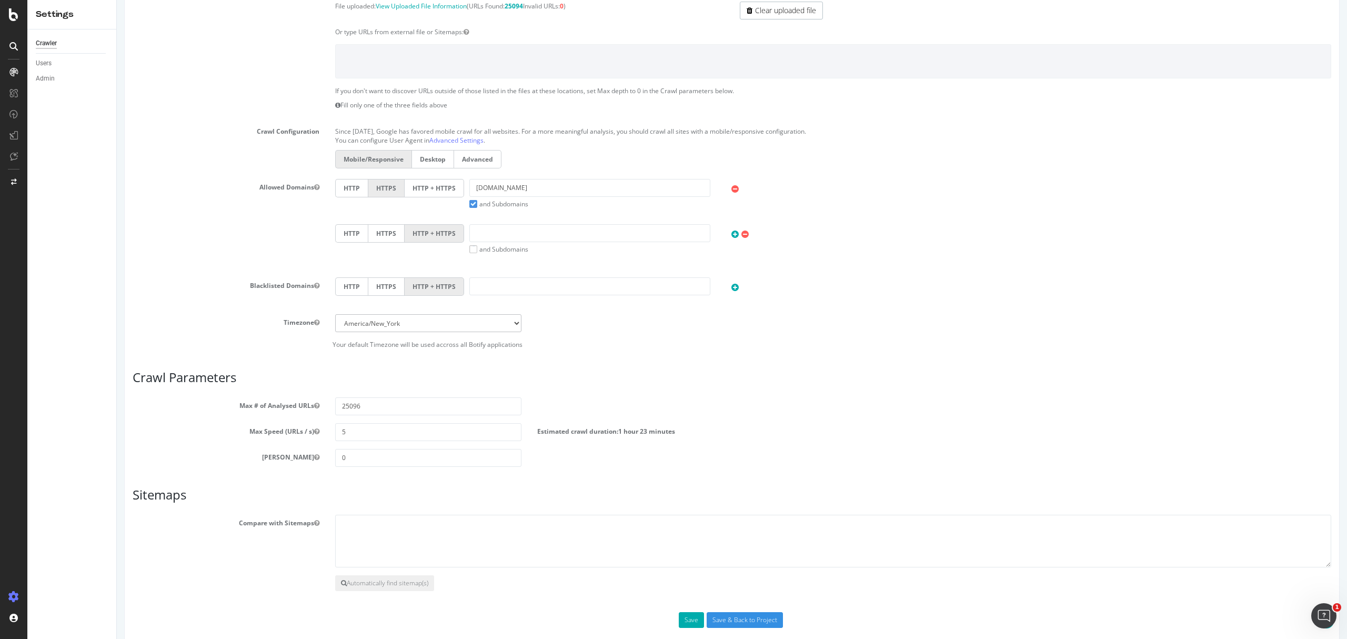
scroll to position [299, 0]
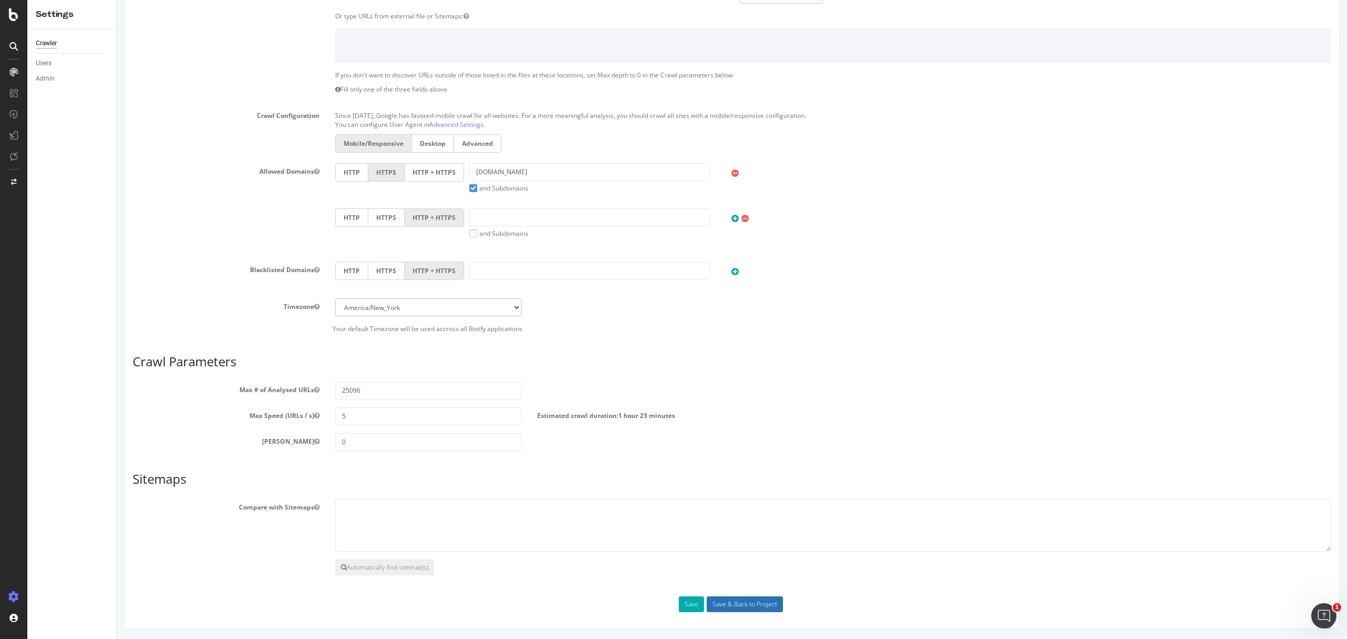
click at [714, 599] on input "Save & Back to Project" at bounding box center [745, 604] width 76 height 16
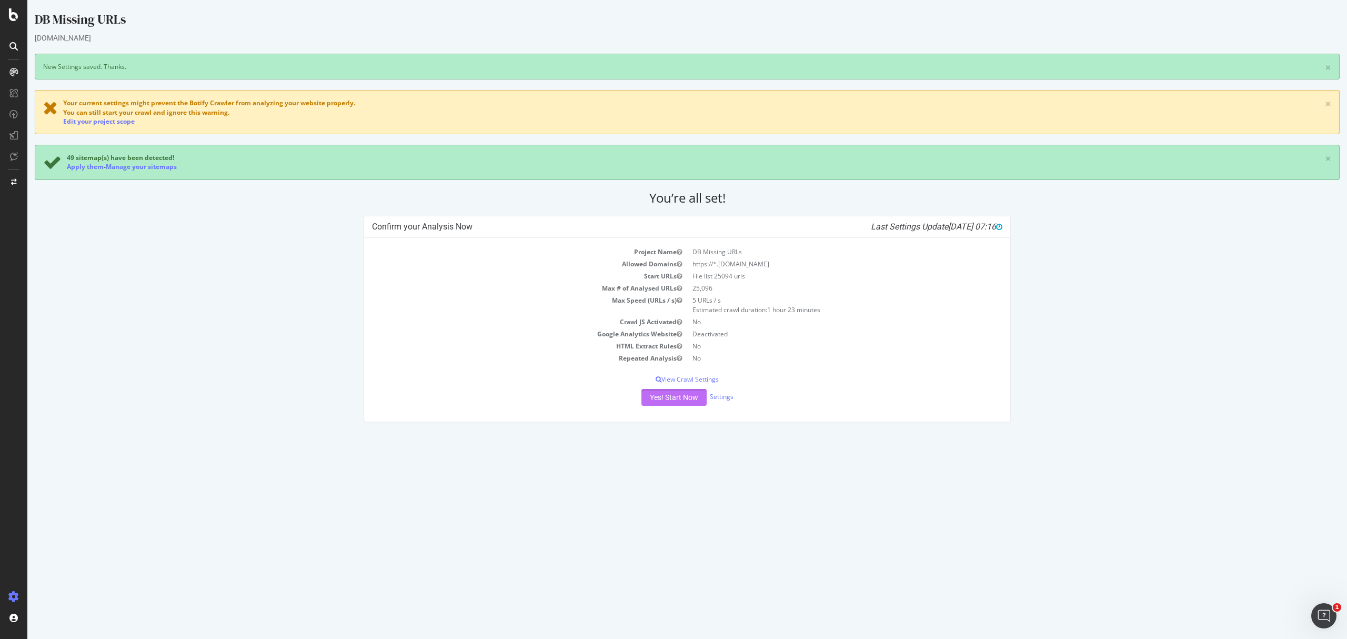
click at [675, 403] on button "Yes! Start Now" at bounding box center [674, 397] width 65 height 17
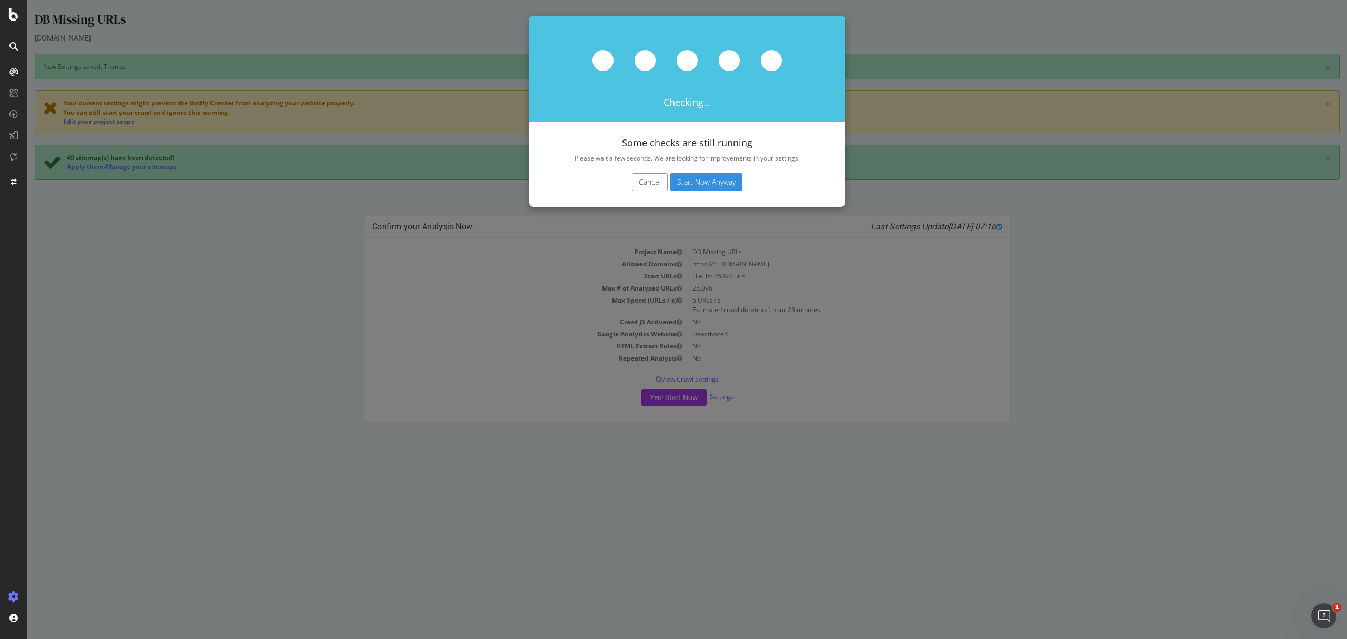
click at [700, 174] on button "Start Now Anyway" at bounding box center [707, 182] width 72 height 18
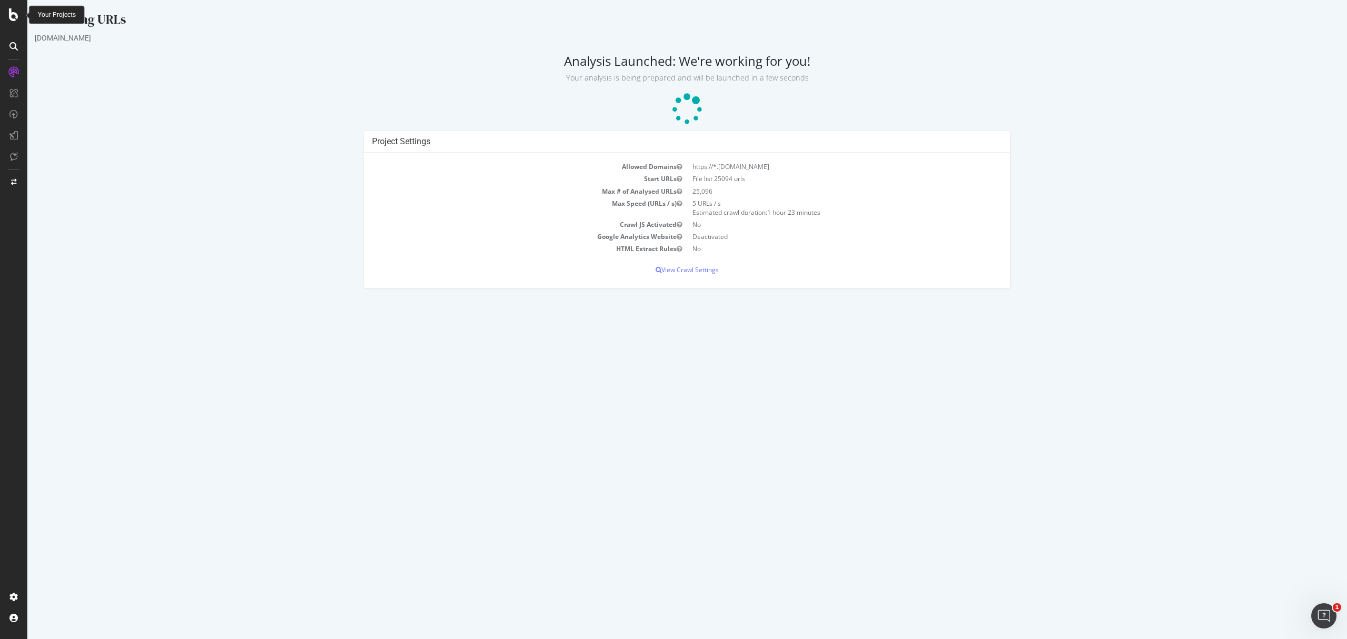
click at [13, 9] on icon at bounding box center [13, 14] width 9 height 13
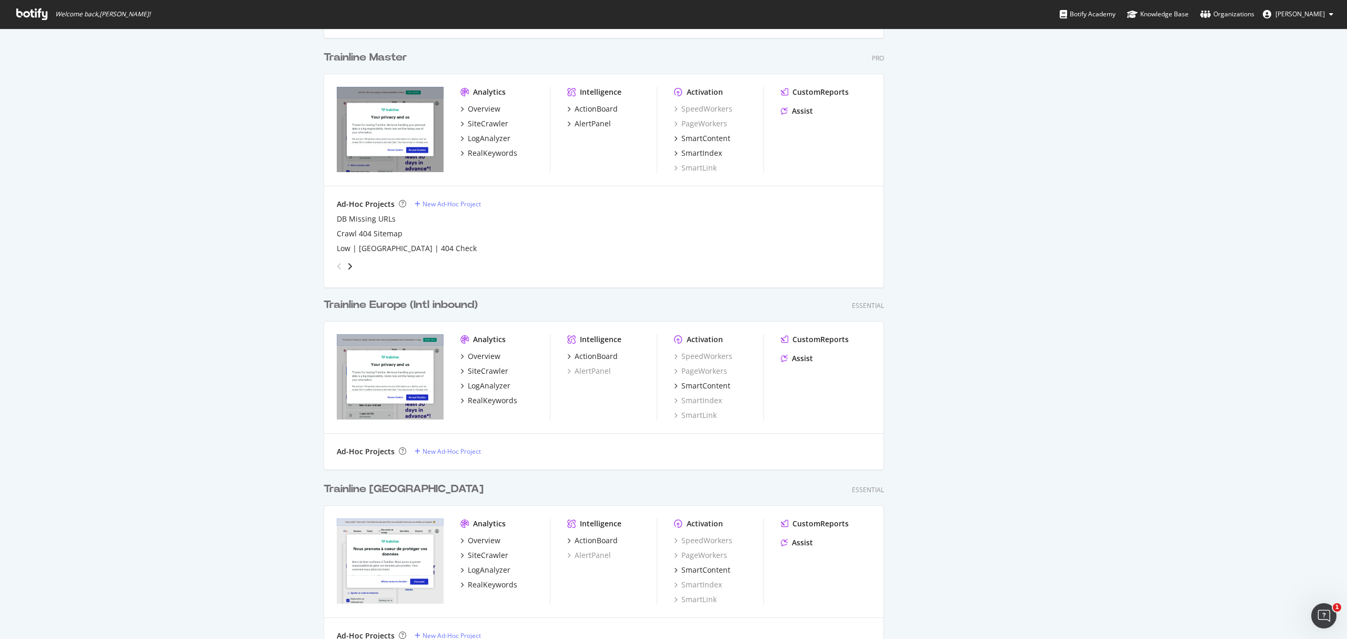
scroll to position [702, 0]
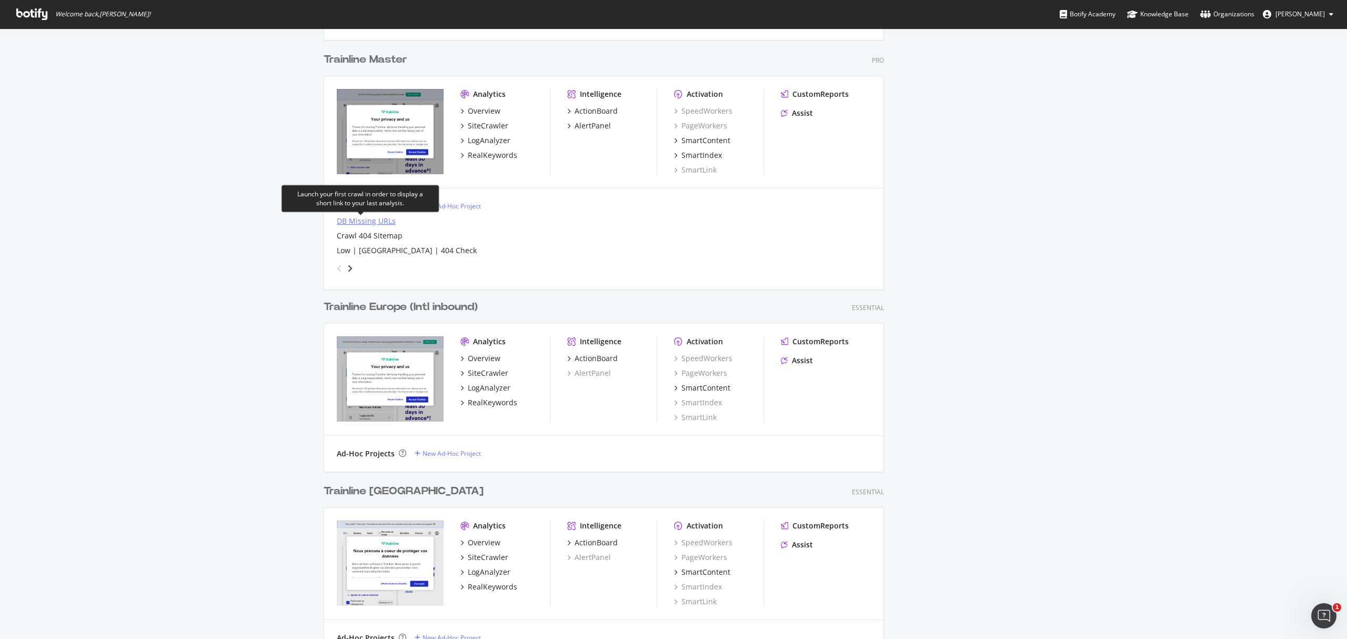
click at [358, 223] on div "DB Missing URLs" at bounding box center [366, 221] width 59 height 11
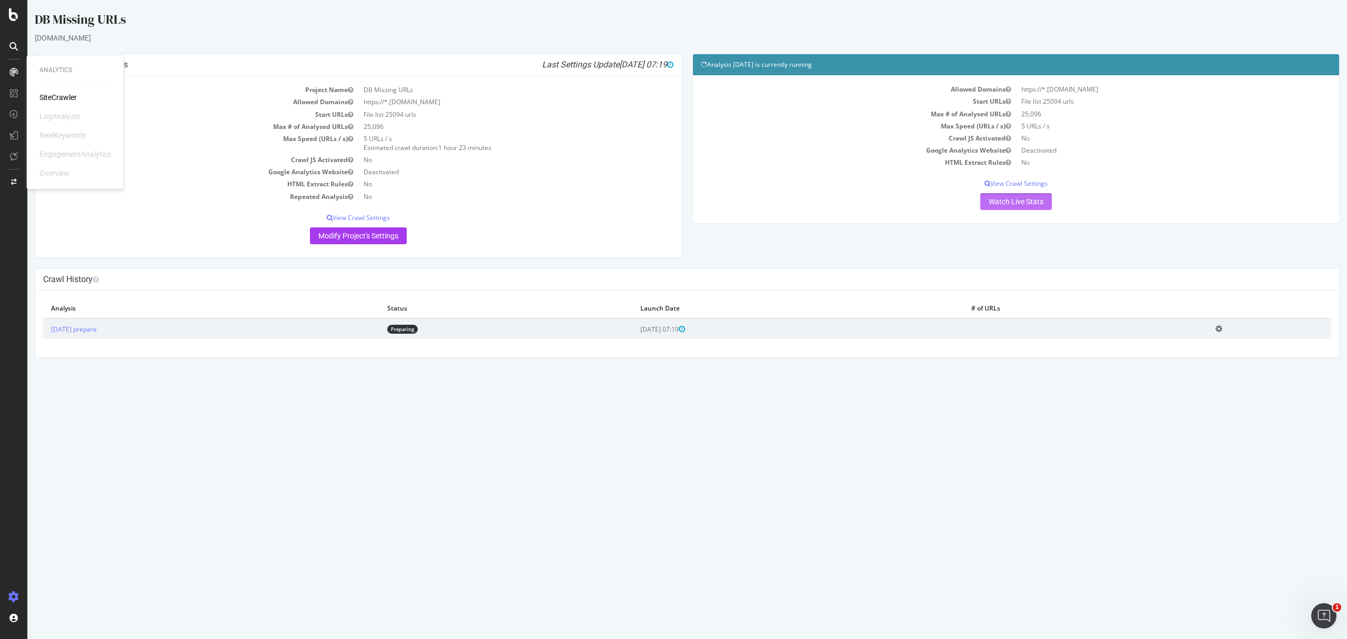
click at [994, 199] on link "Watch Live Stats" at bounding box center [1017, 201] width 72 height 17
click at [52, 95] on div "SiteCrawler" at bounding box center [57, 97] width 37 height 11
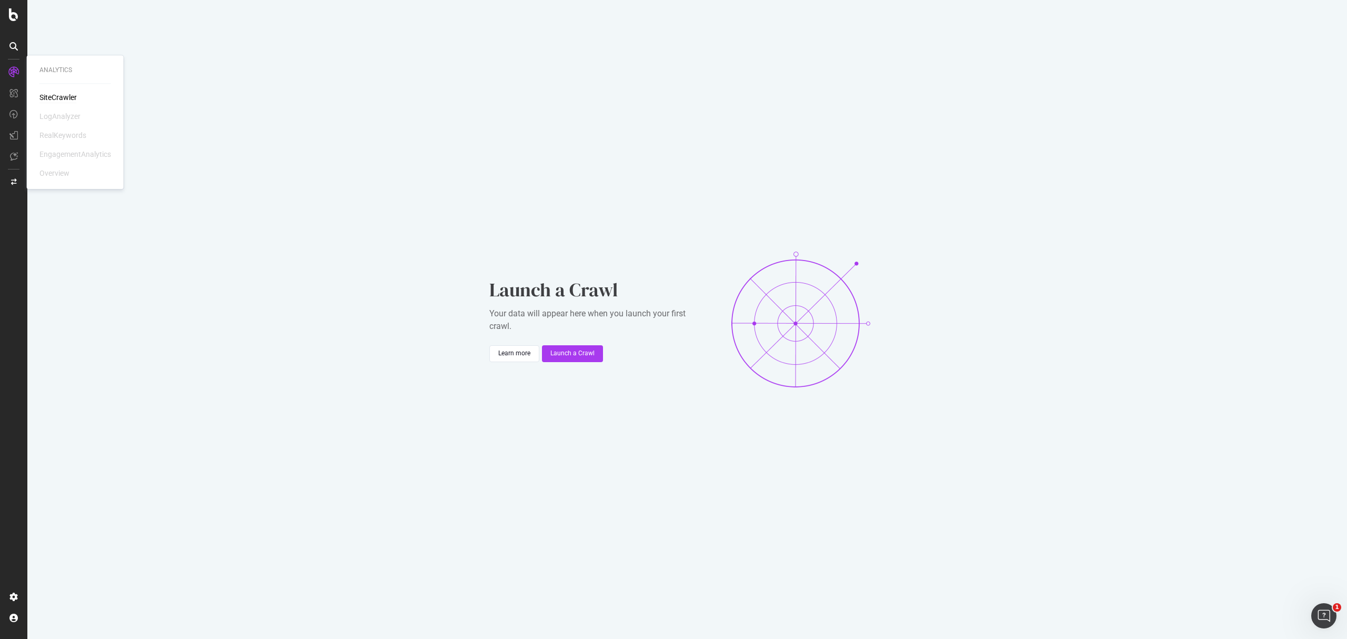
click at [47, 98] on div "SiteCrawler" at bounding box center [57, 97] width 37 height 11
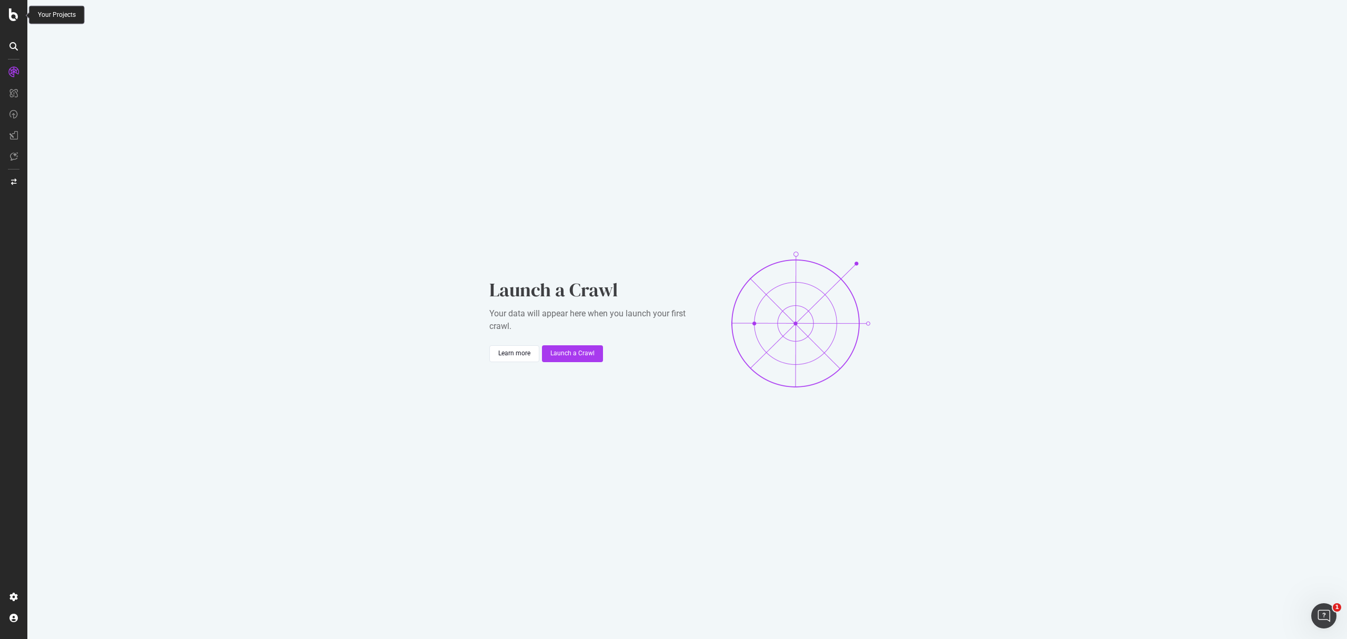
click at [13, 9] on icon at bounding box center [13, 14] width 9 height 13
